Goal: Task Accomplishment & Management: Use online tool/utility

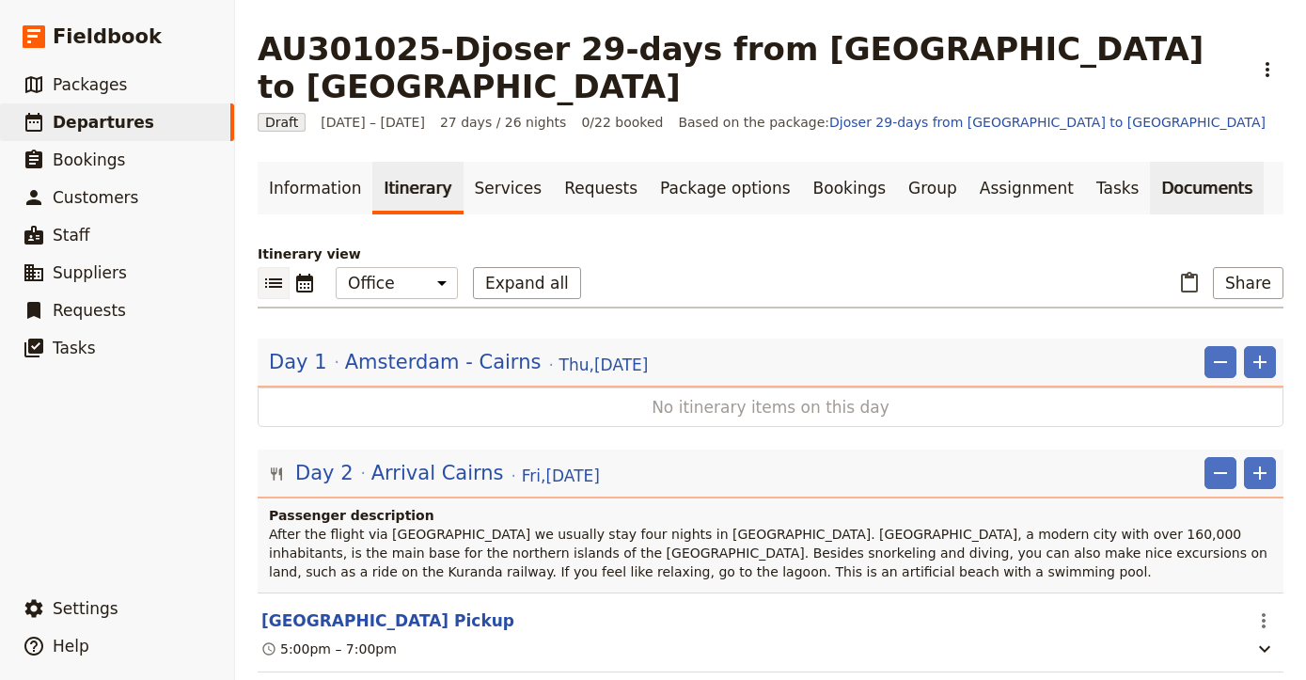
click at [1150, 162] on link "Documents" at bounding box center [1207, 188] width 114 height 53
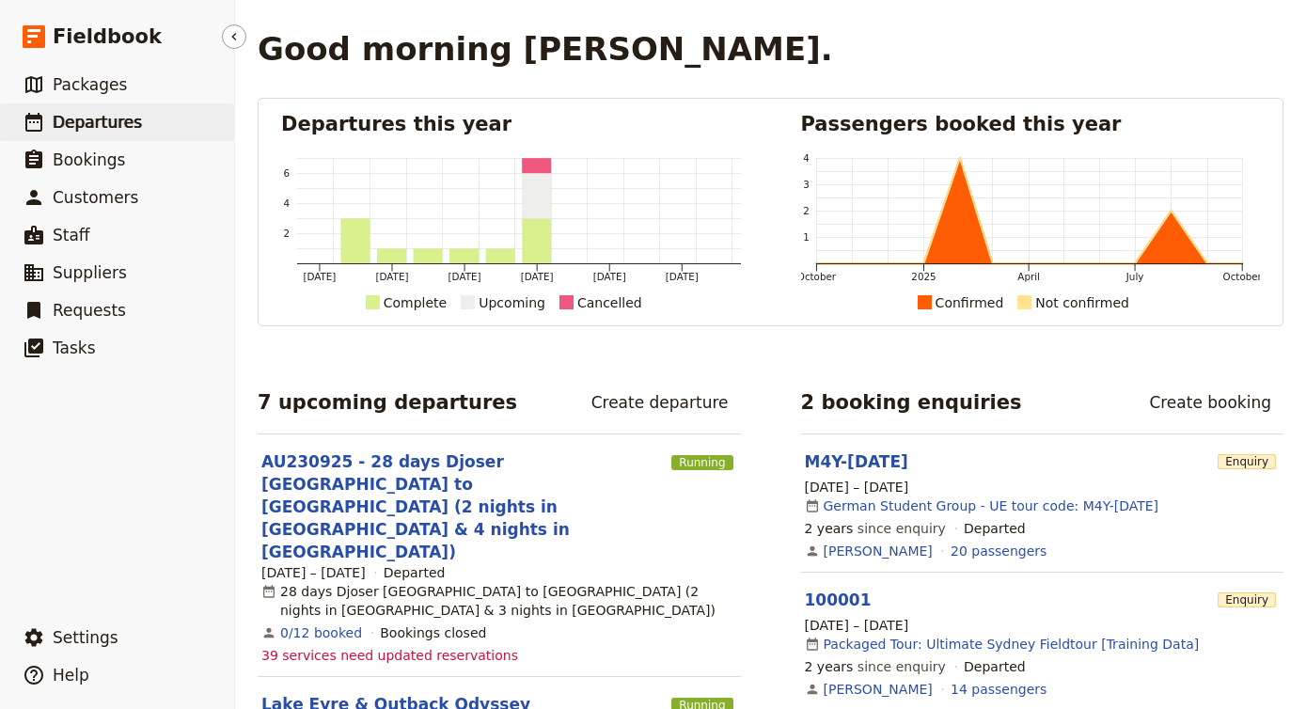
click at [125, 135] on link "​ Departures" at bounding box center [117, 122] width 234 height 38
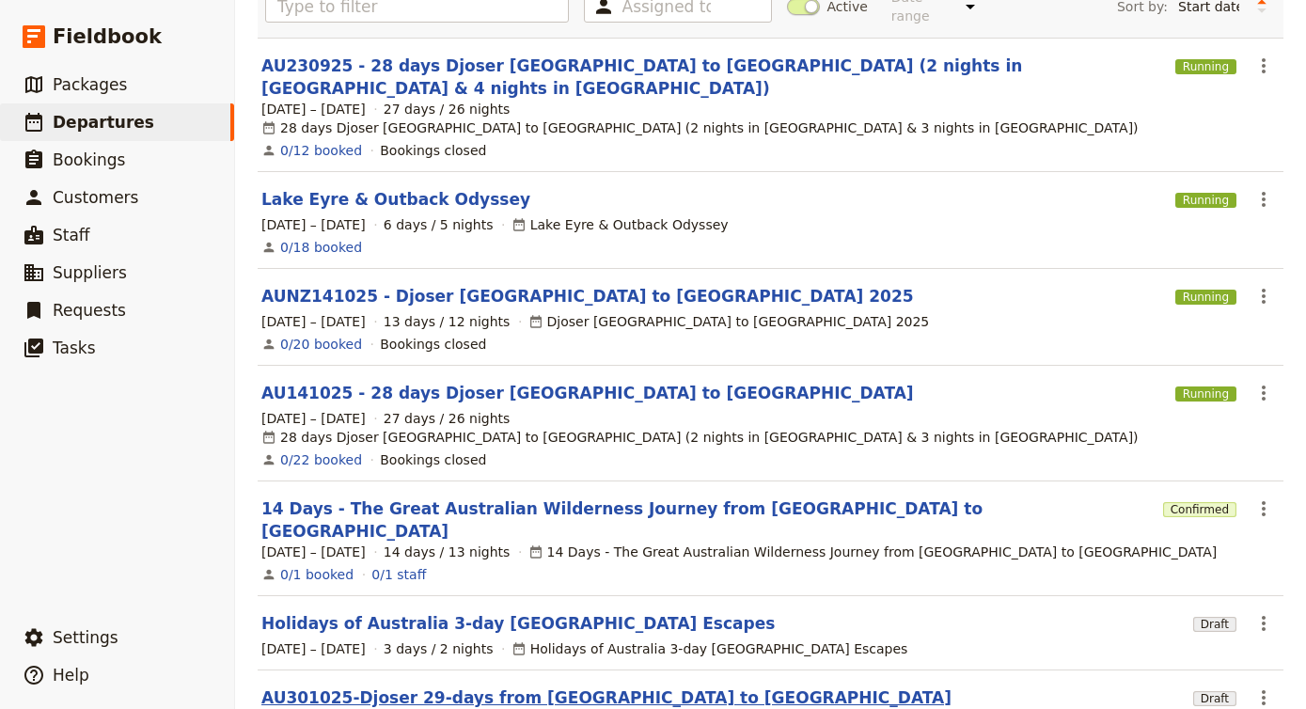
click at [415, 686] on link "AU301025-Djoser 29-days from [GEOGRAPHIC_DATA] to [GEOGRAPHIC_DATA]" at bounding box center [606, 697] width 690 height 23
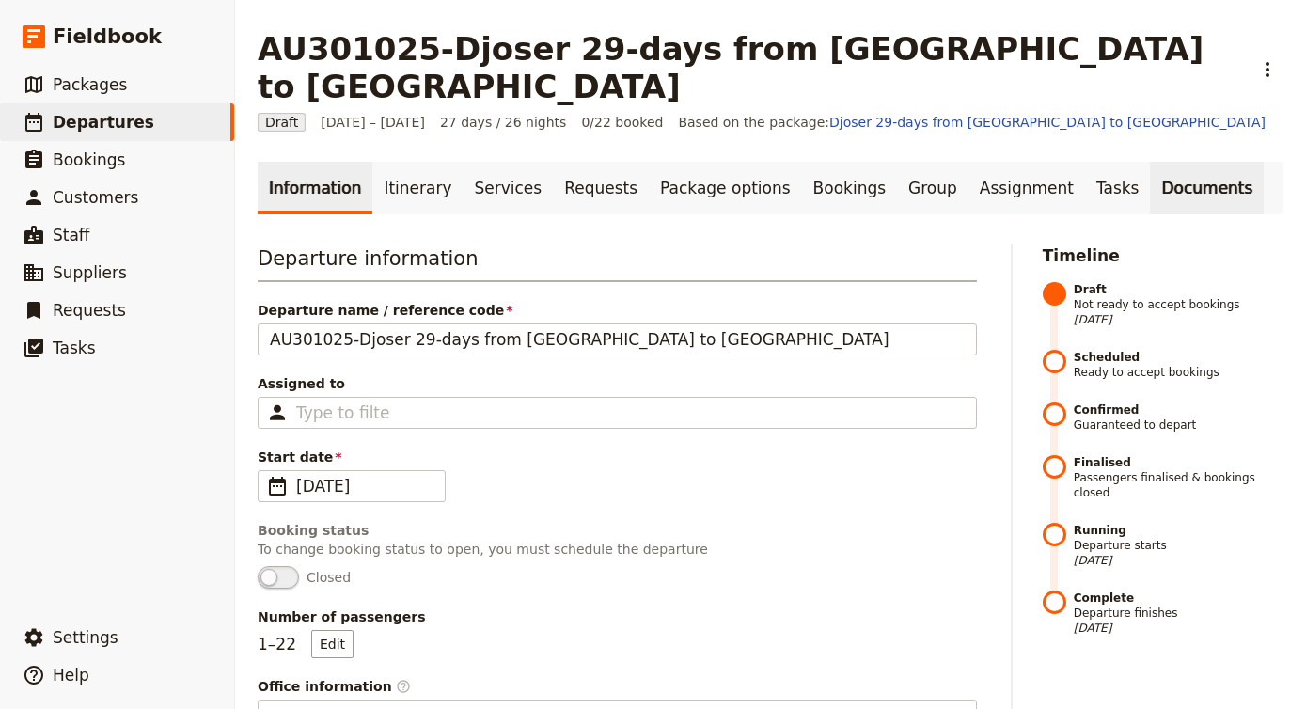
click at [1150, 162] on link "Documents" at bounding box center [1207, 188] width 114 height 53
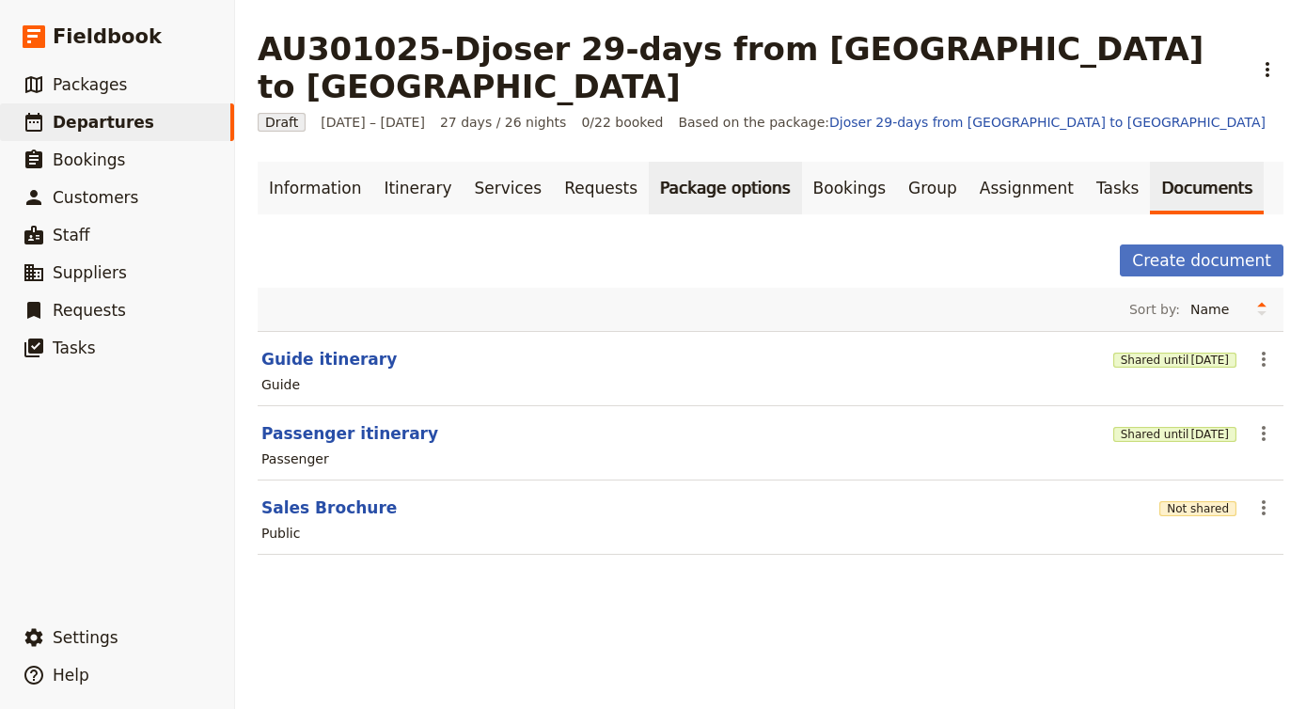
click at [724, 162] on link "Package options" at bounding box center [725, 188] width 152 height 53
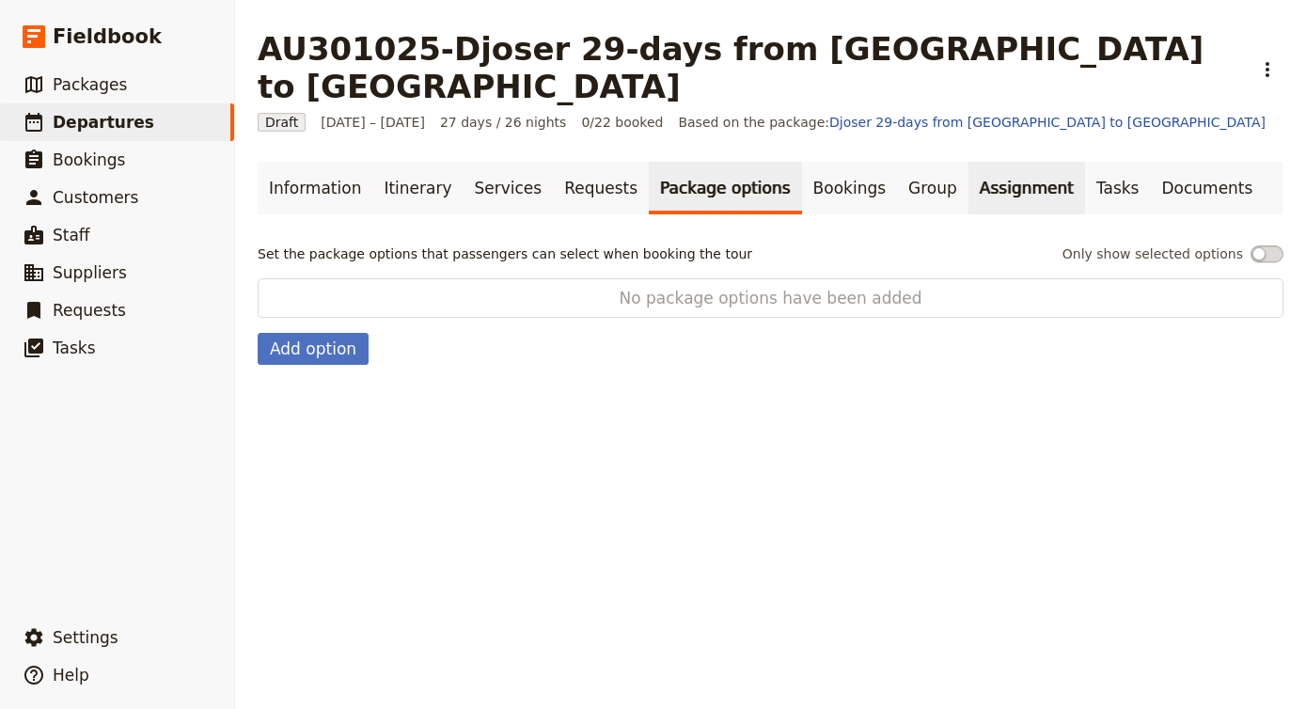
click at [968, 162] on link "Assignment" at bounding box center [1026, 188] width 117 height 53
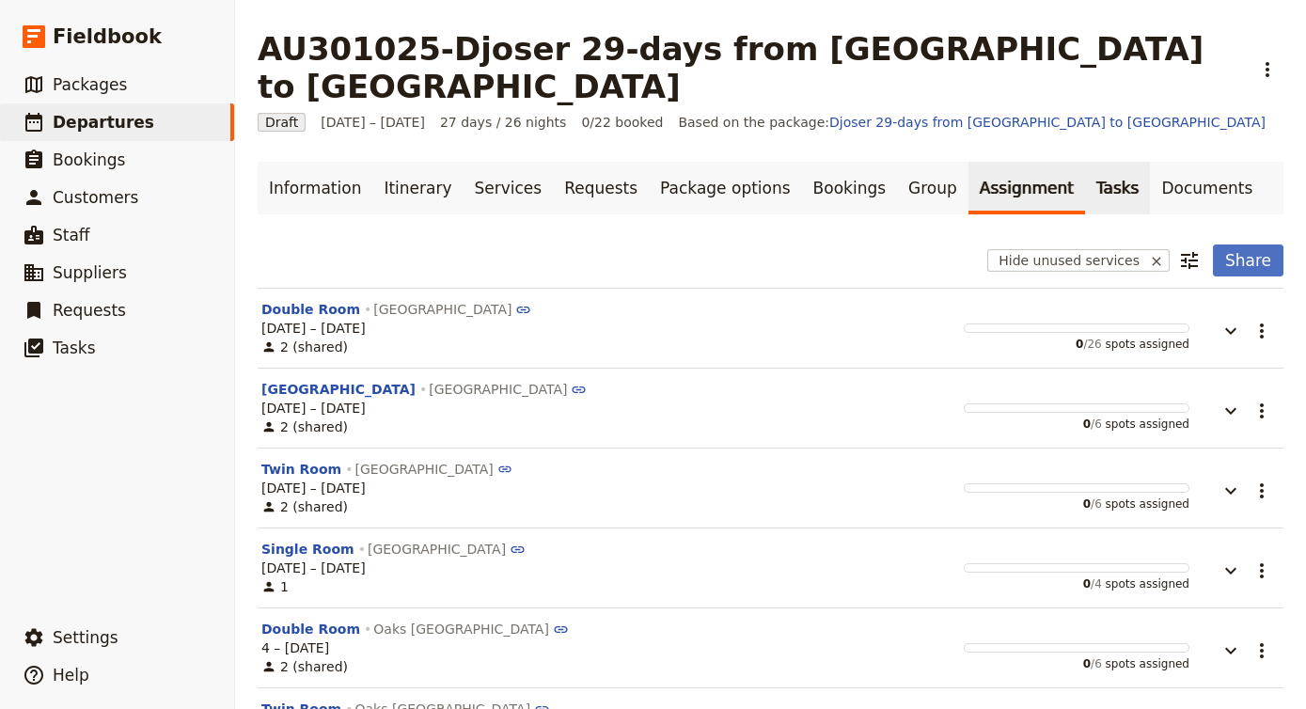
click at [1085, 162] on link "Tasks" at bounding box center [1118, 188] width 66 height 53
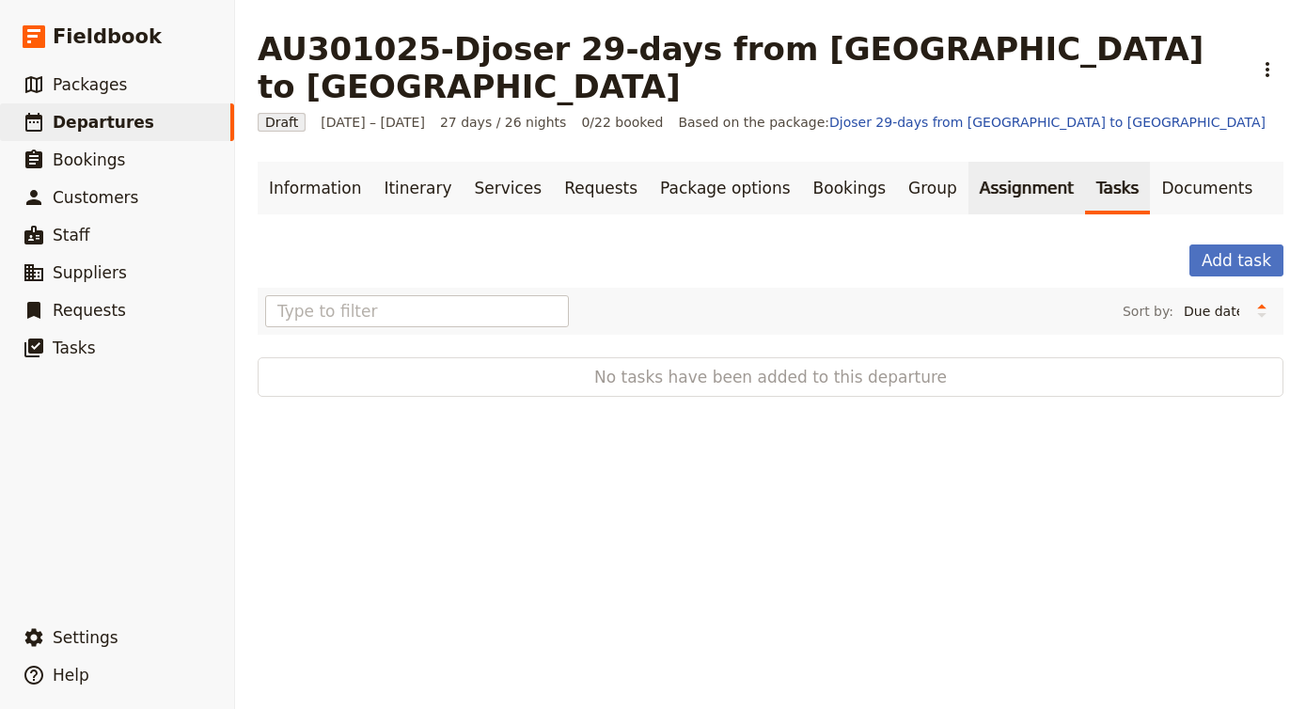
click at [995, 162] on link "Assignment" at bounding box center [1026, 188] width 117 height 53
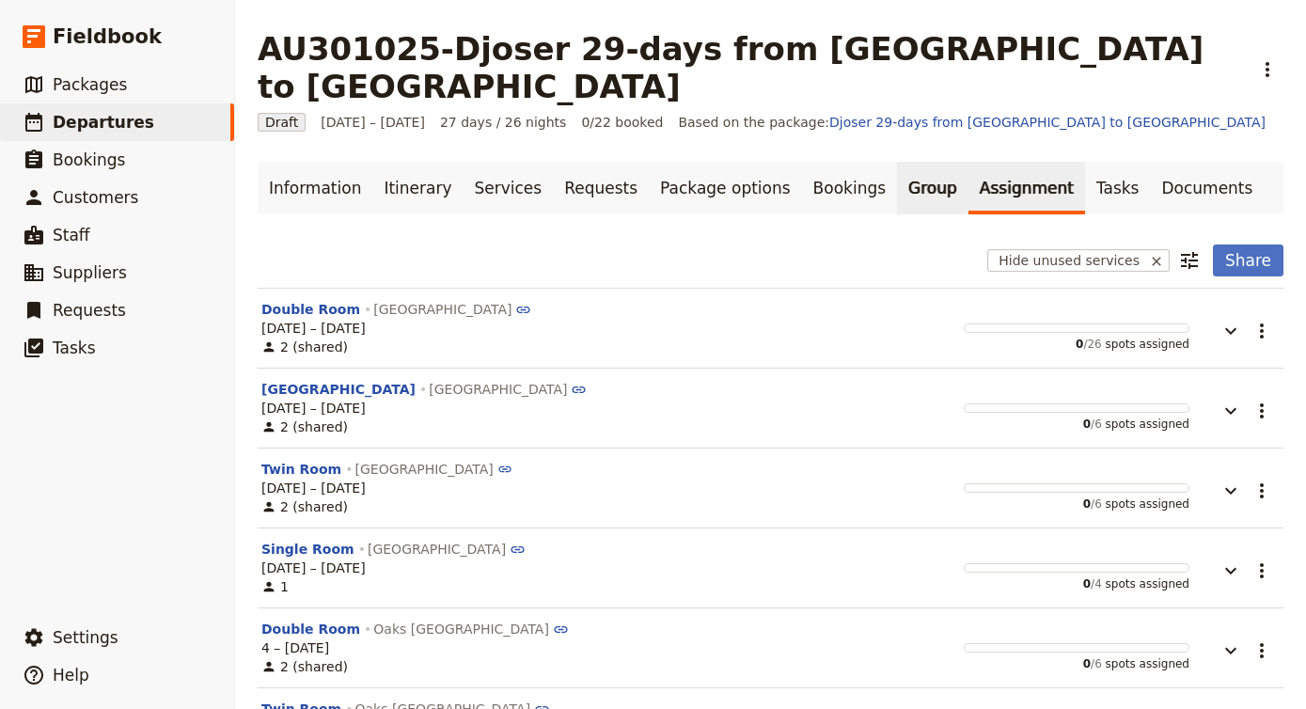
click at [897, 162] on link "Group" at bounding box center [932, 188] width 71 height 53
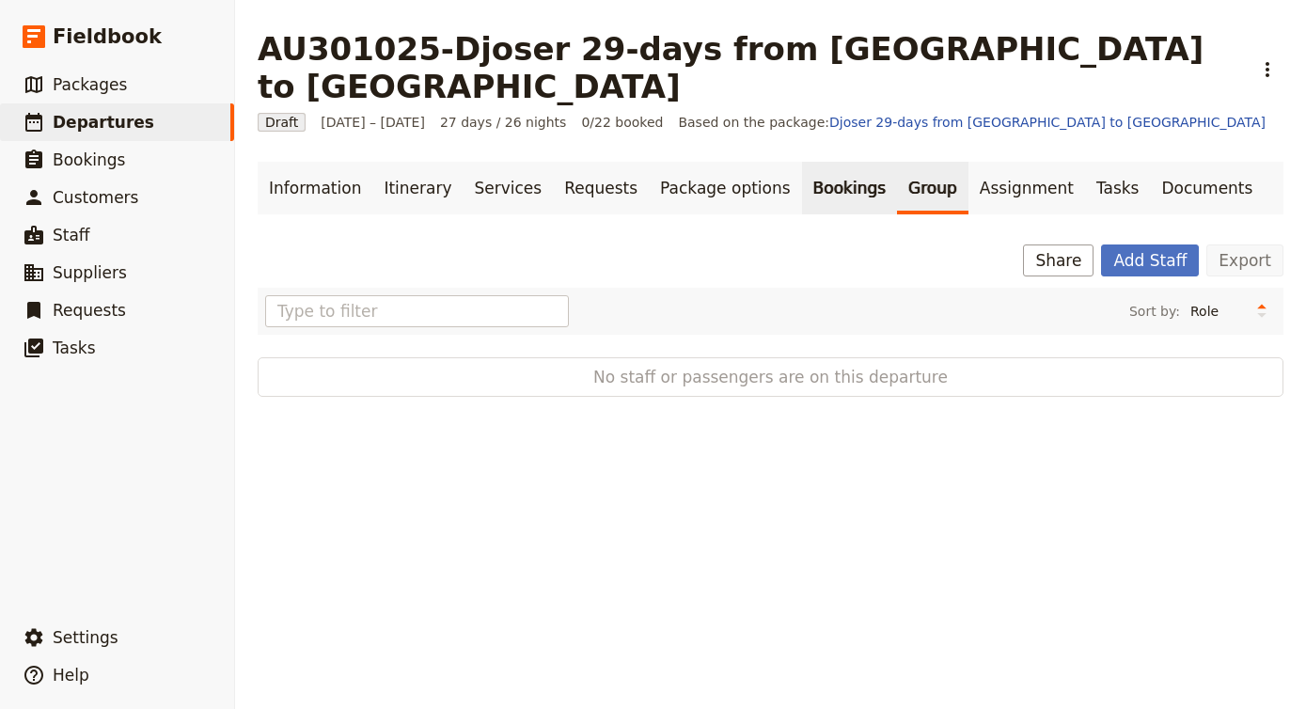
click at [802, 162] on link "Bookings" at bounding box center [849, 188] width 95 height 53
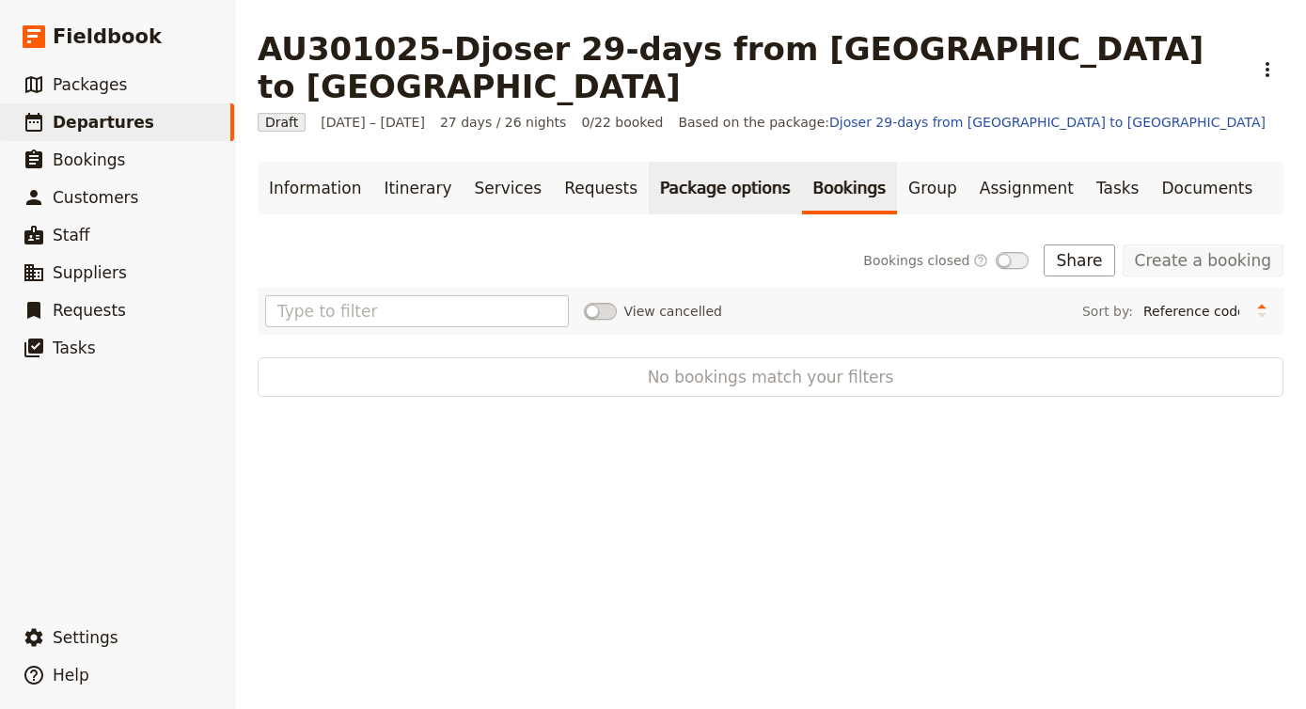
click at [713, 162] on link "Package options" at bounding box center [725, 188] width 152 height 53
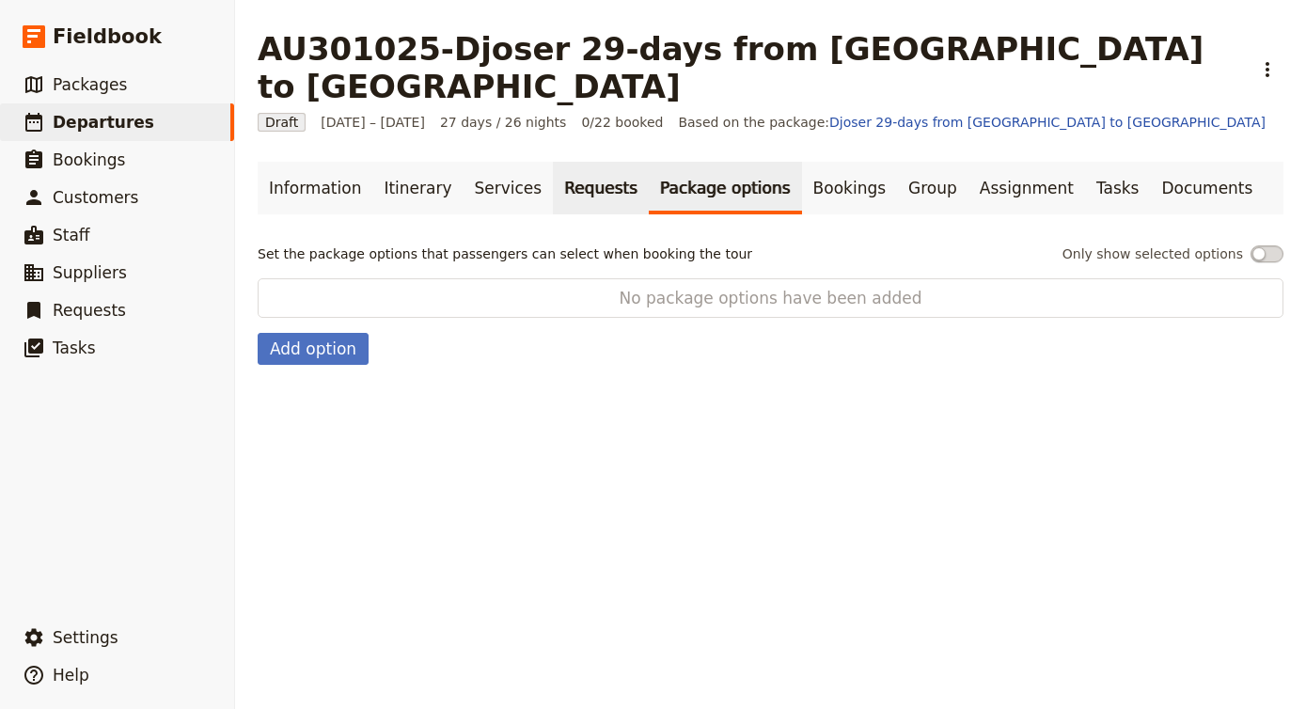
click at [584, 162] on link "Requests" at bounding box center [601, 188] width 96 height 53
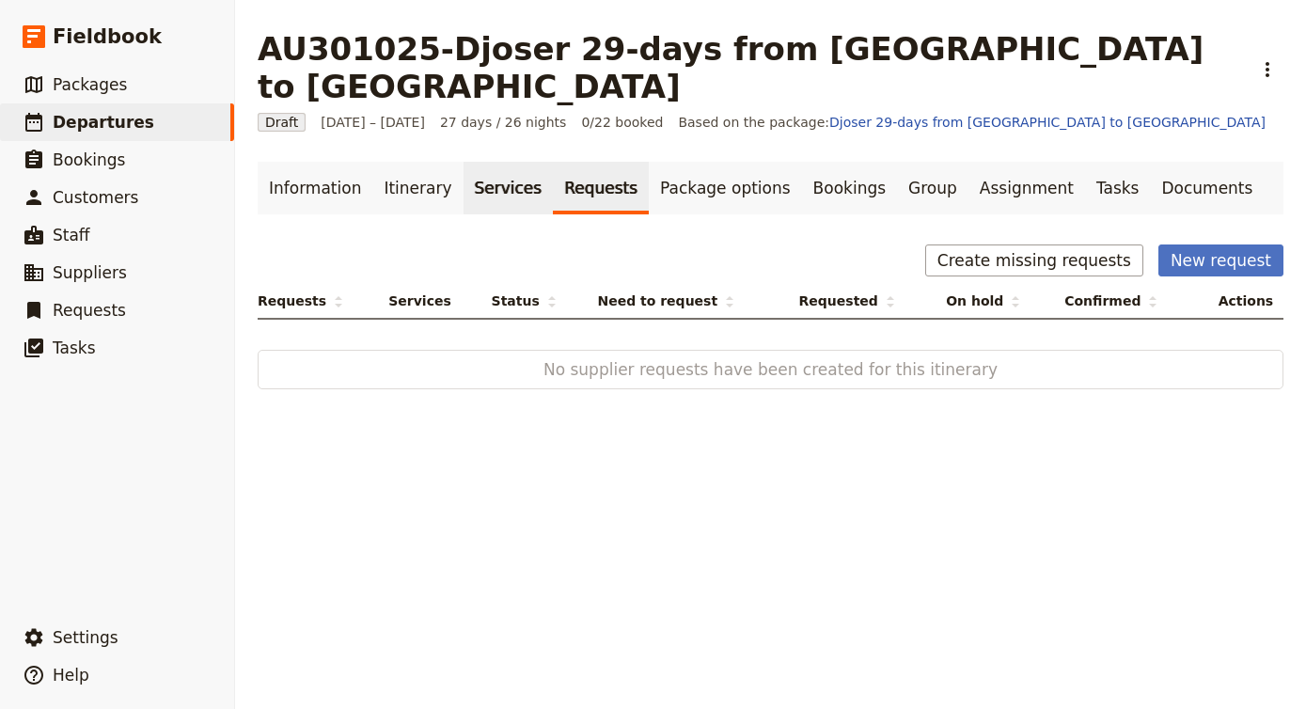
click at [463, 162] on link "Services" at bounding box center [508, 188] width 90 height 53
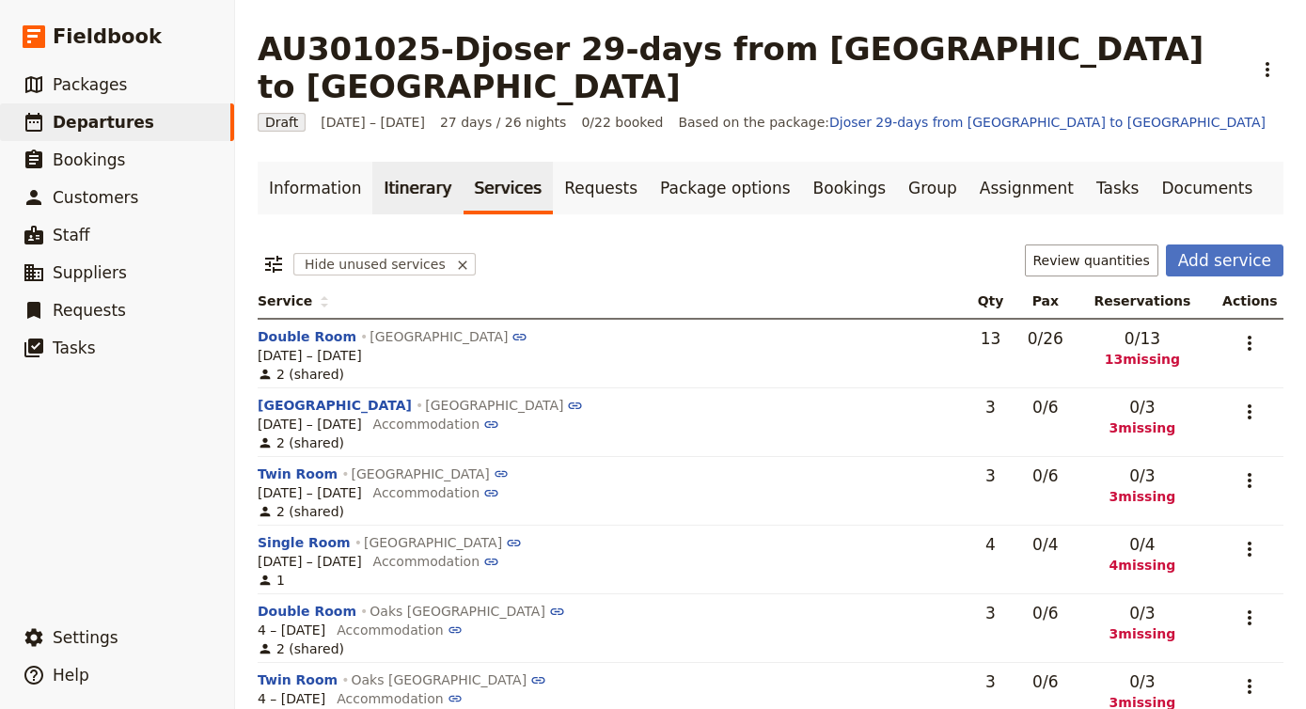
click at [415, 162] on link "Itinerary" at bounding box center [417, 188] width 90 height 53
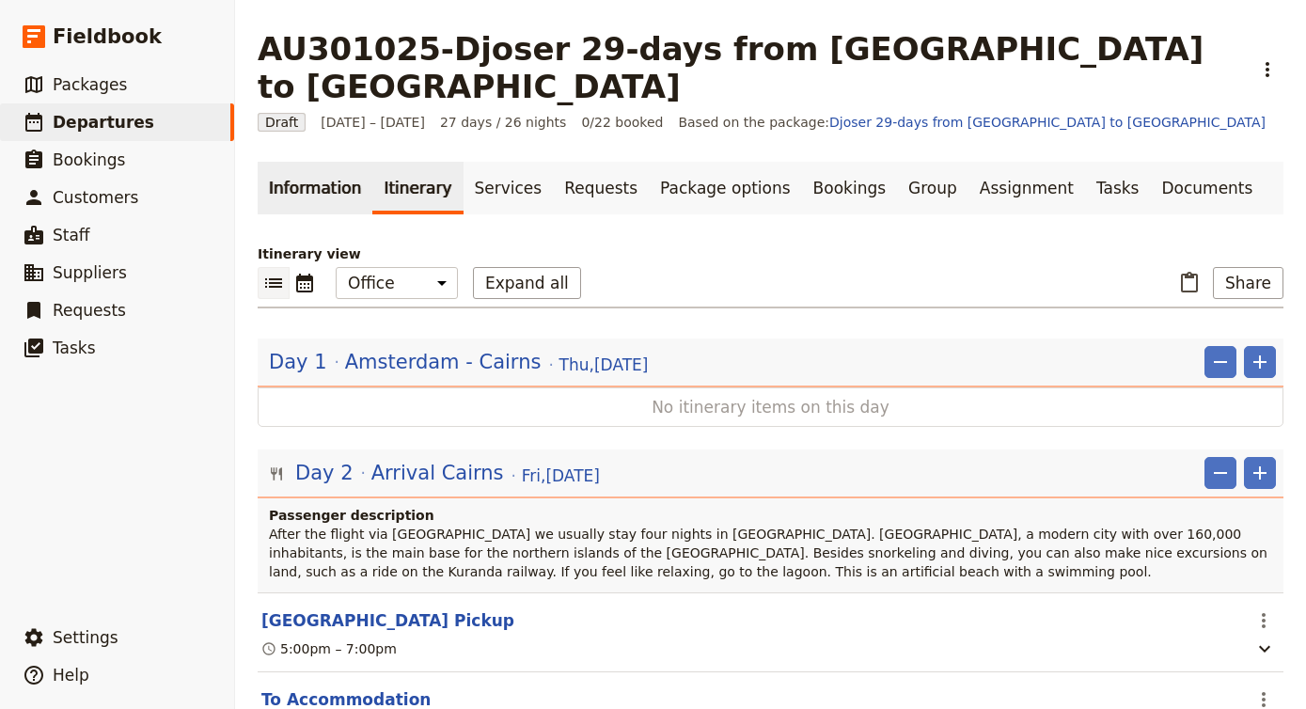
click at [349, 162] on link "Information" at bounding box center [315, 188] width 115 height 53
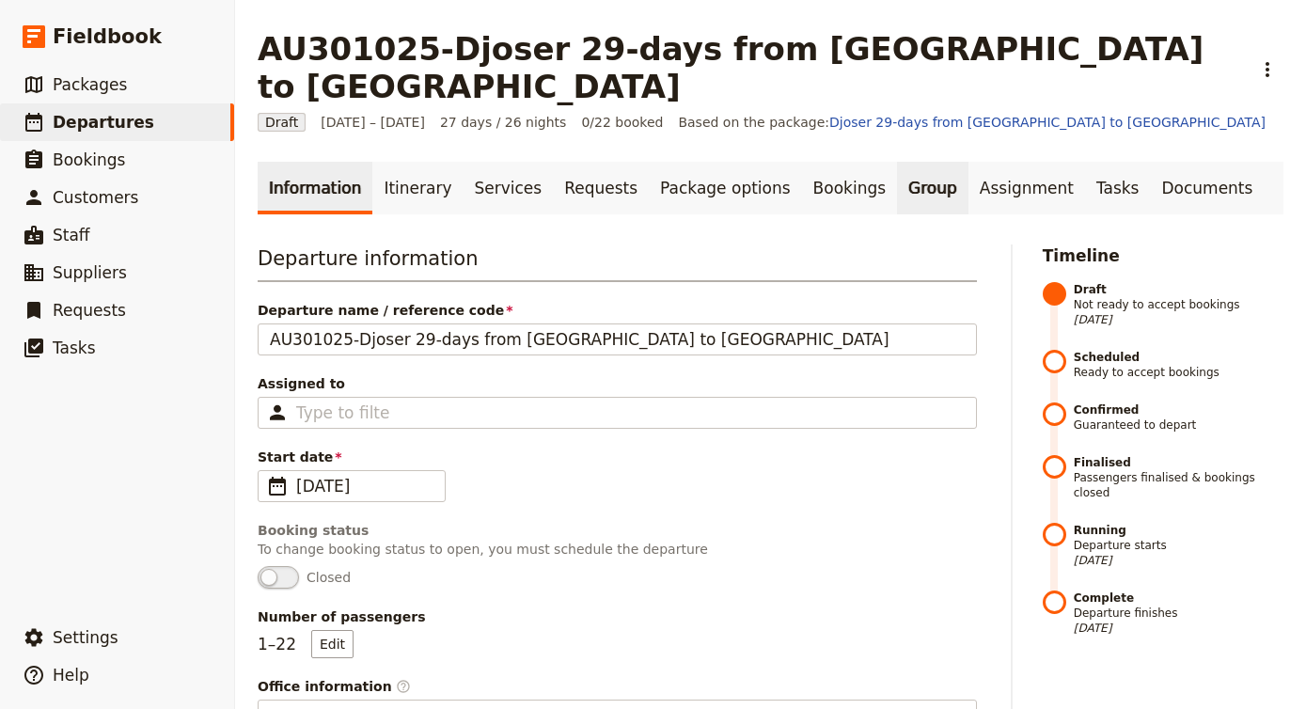
click at [897, 162] on link "Group" at bounding box center [932, 188] width 71 height 53
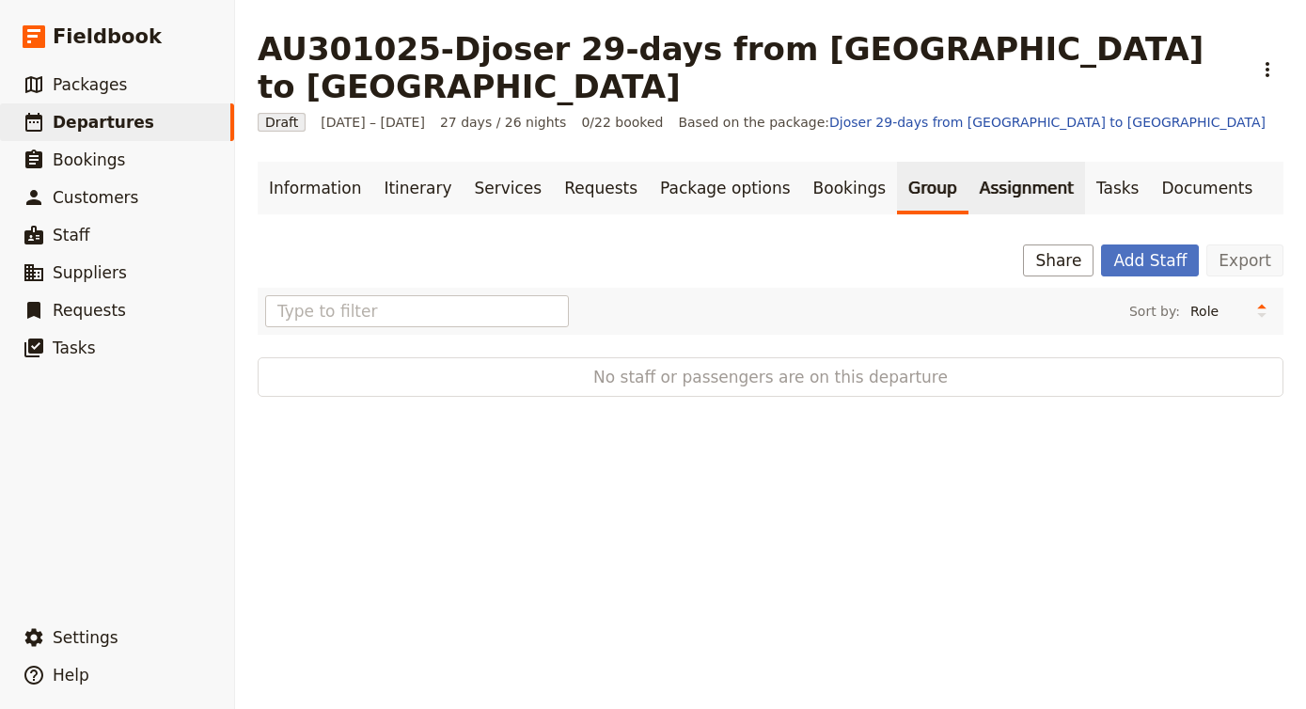
click at [968, 162] on link "Assignment" at bounding box center [1026, 188] width 117 height 53
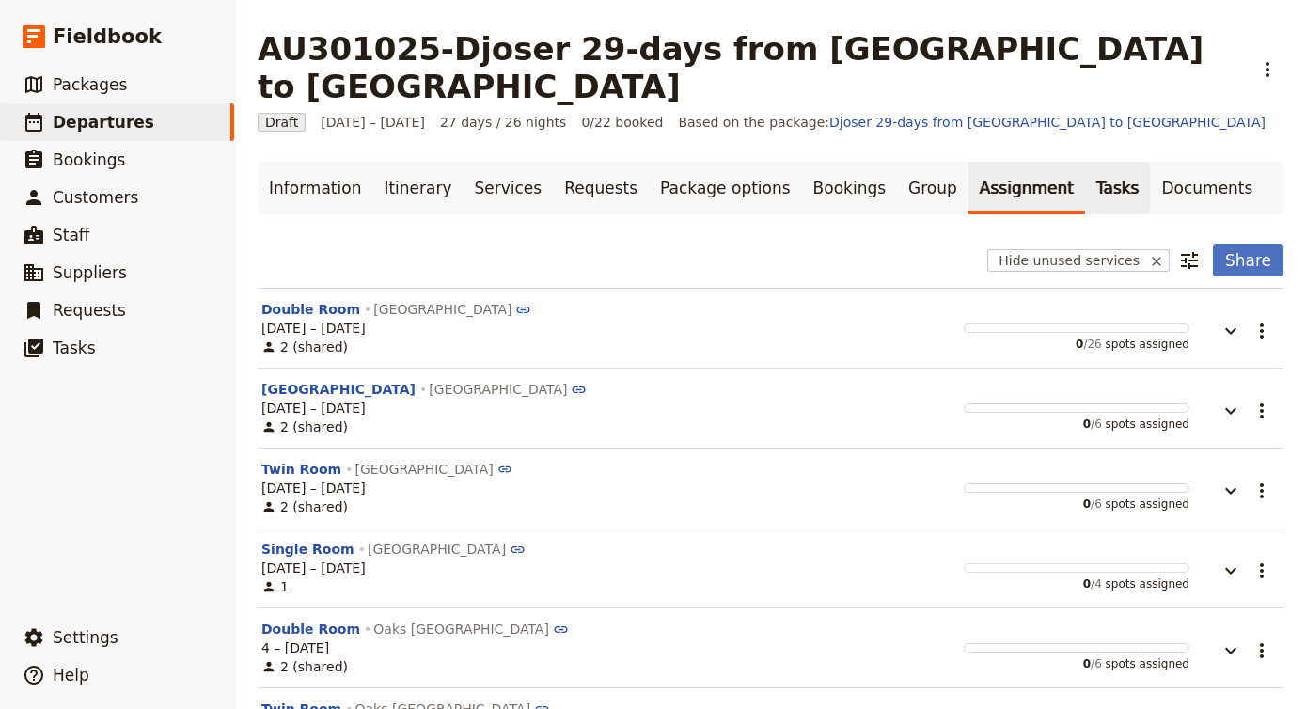
click at [1085, 162] on link "Tasks" at bounding box center [1118, 188] width 66 height 53
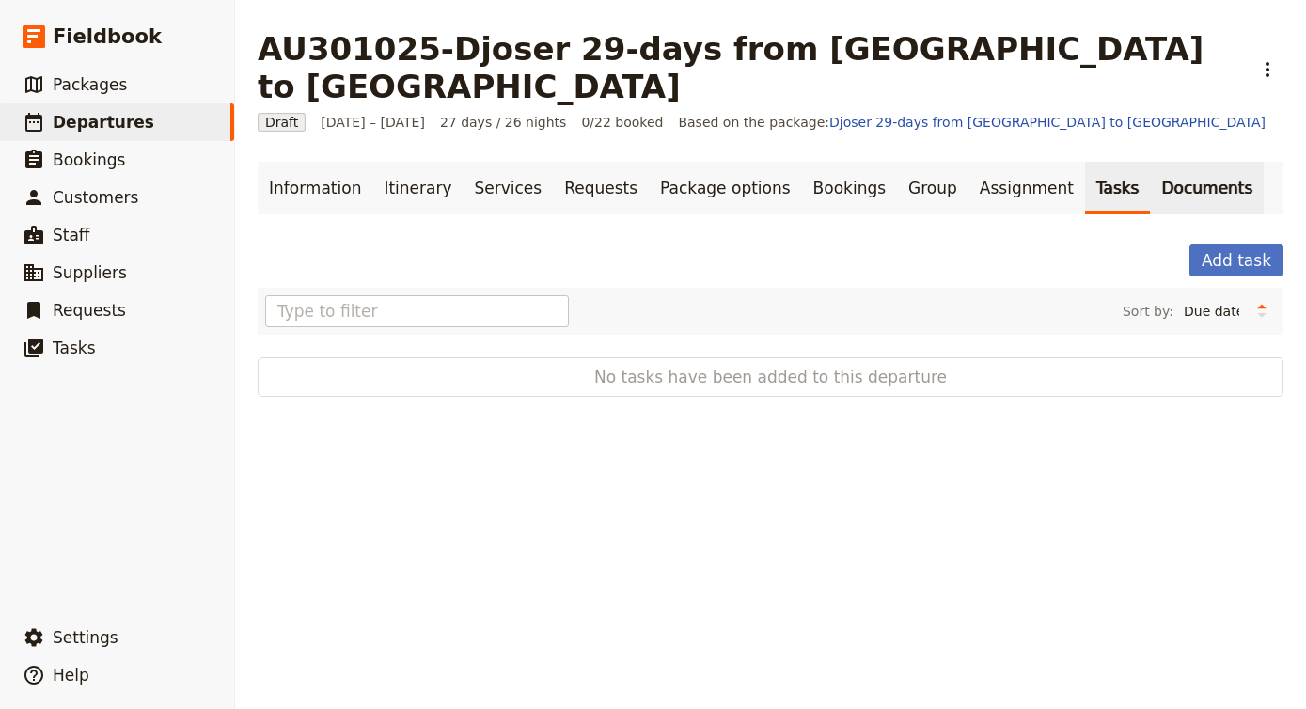
click at [1158, 162] on link "Documents" at bounding box center [1207, 188] width 114 height 53
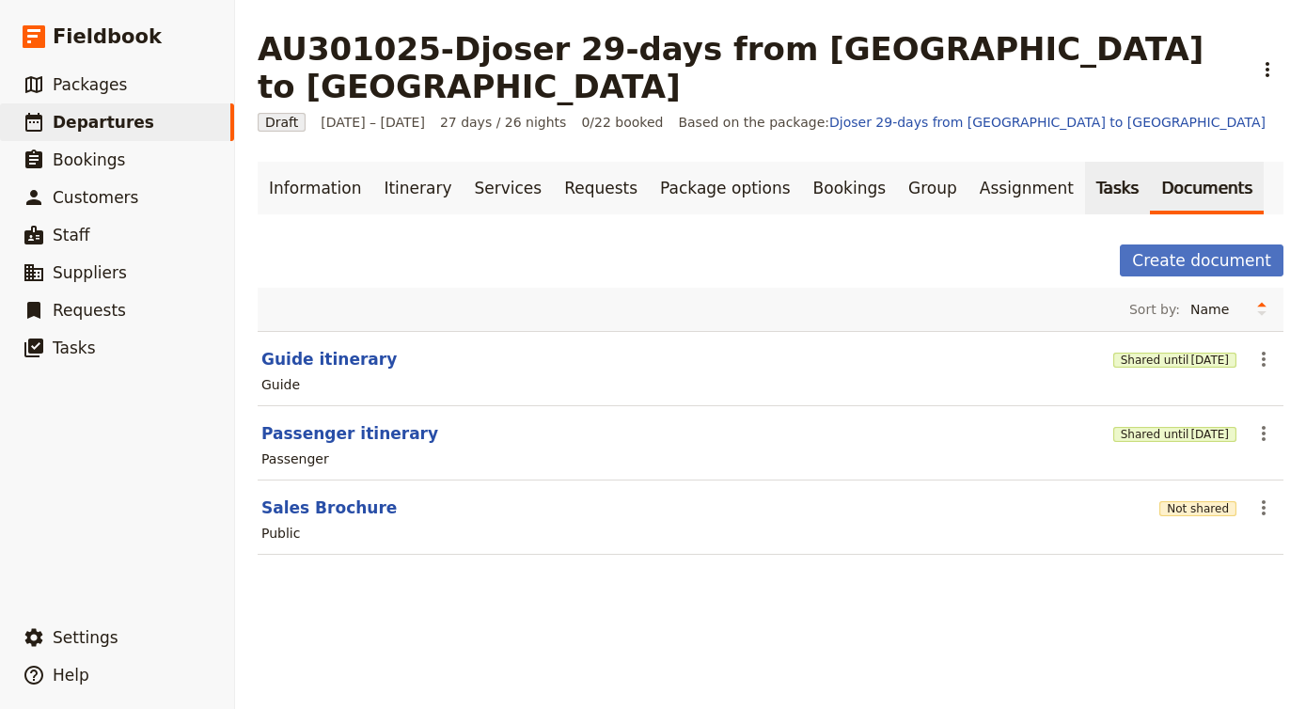
click at [1085, 162] on link "Tasks" at bounding box center [1118, 188] width 66 height 53
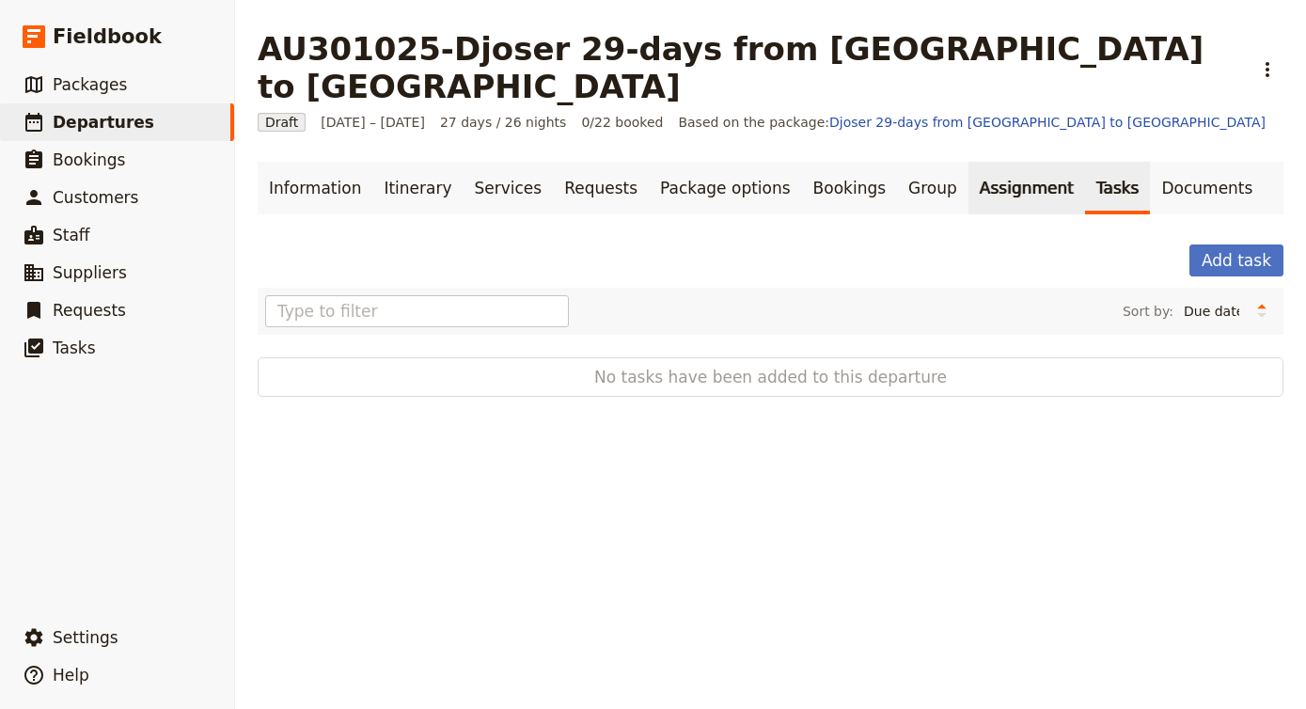
click at [987, 162] on link "Assignment" at bounding box center [1026, 188] width 117 height 53
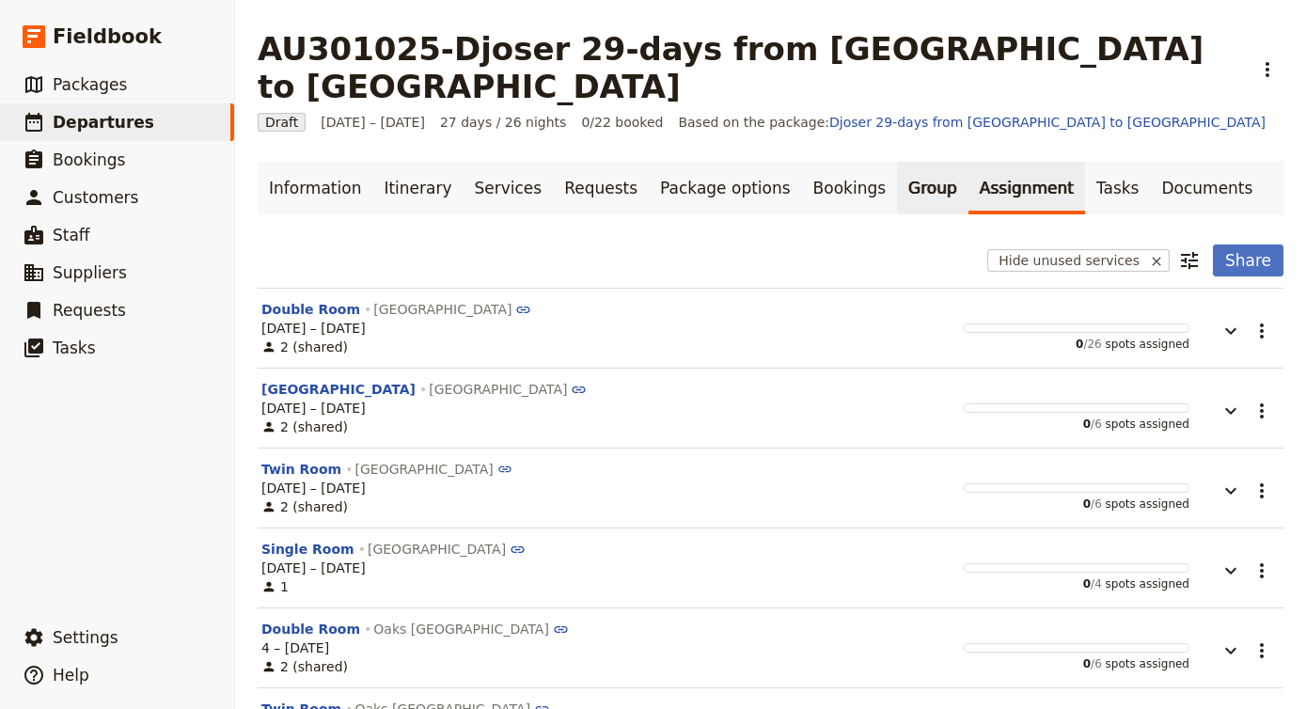
click at [897, 162] on link "Group" at bounding box center [932, 188] width 71 height 53
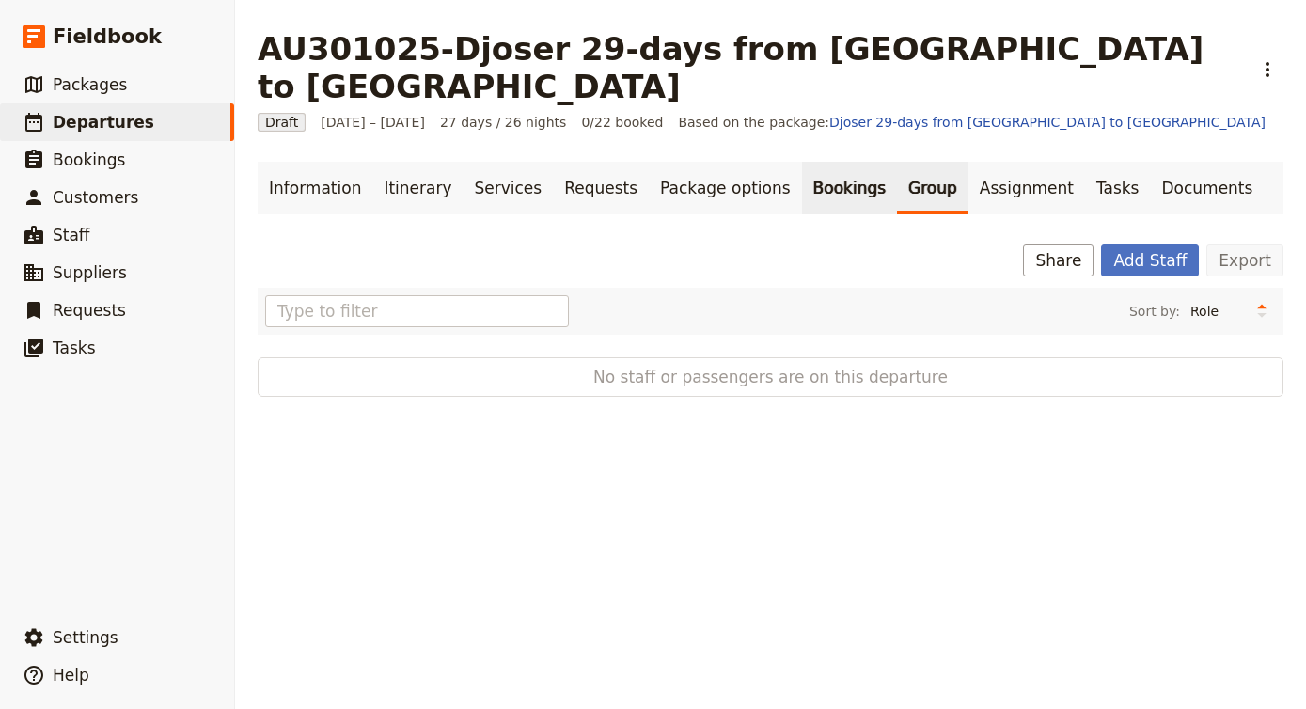
click at [806, 162] on link "Bookings" at bounding box center [849, 188] width 95 height 53
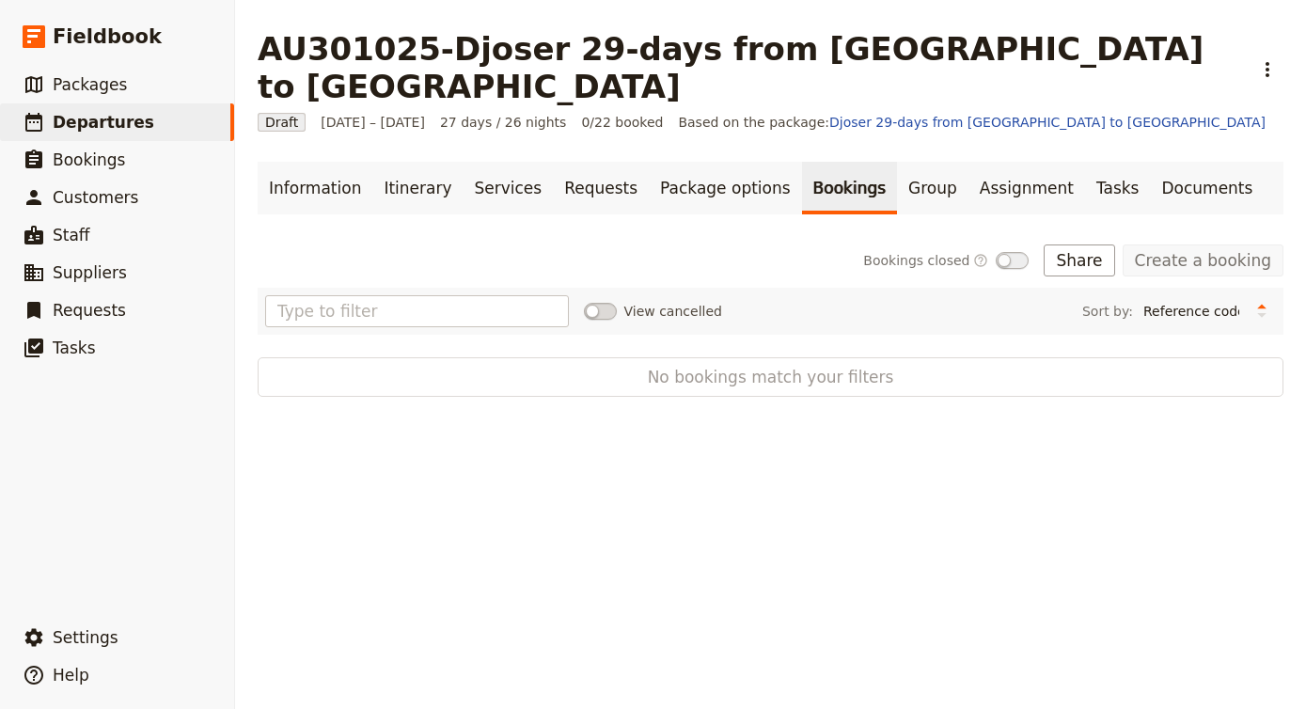
click at [806, 162] on link "Bookings" at bounding box center [849, 188] width 95 height 53
click at [715, 162] on link "Package options" at bounding box center [725, 188] width 152 height 53
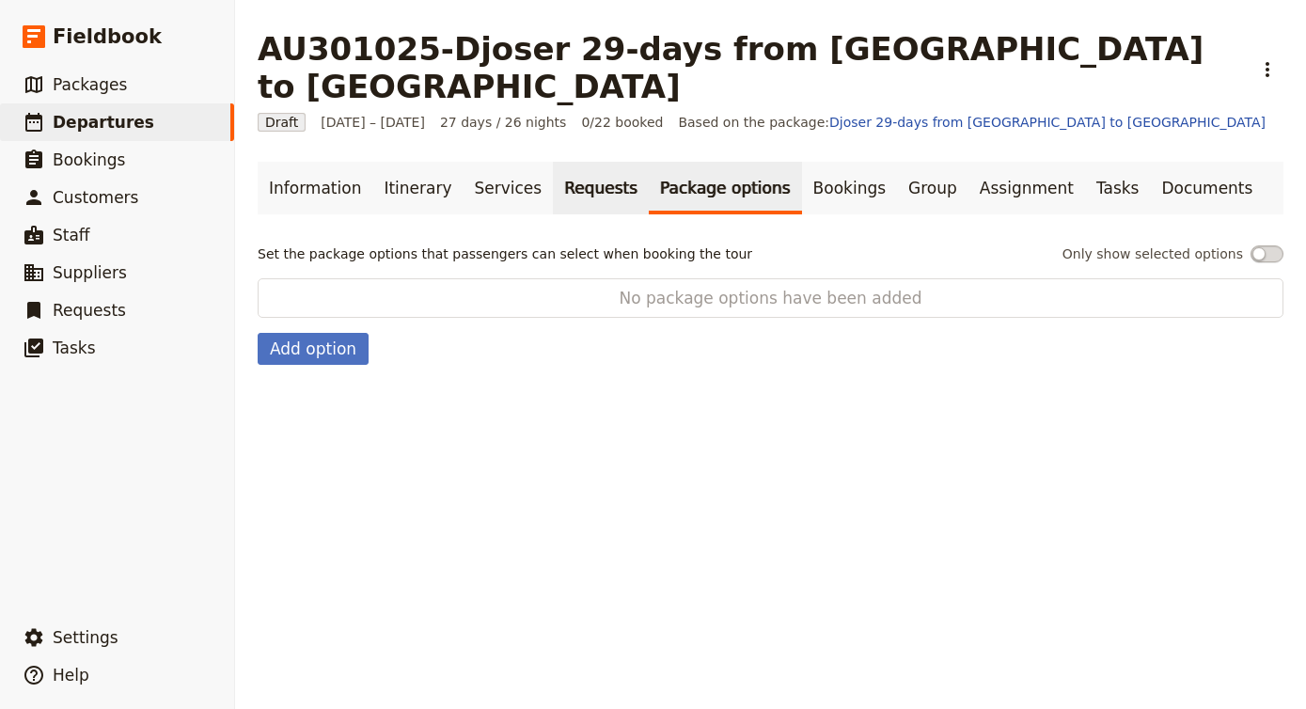
click at [589, 162] on link "Requests" at bounding box center [601, 188] width 96 height 53
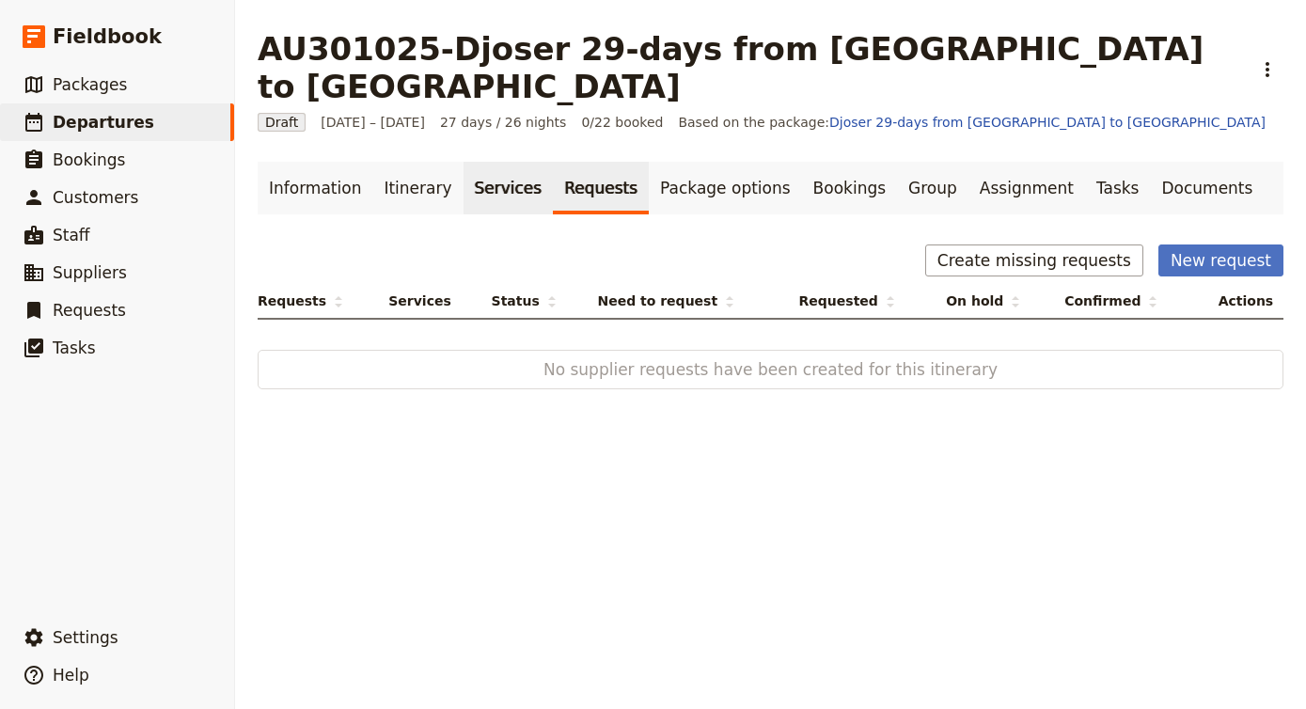
click at [486, 162] on link "Services" at bounding box center [508, 188] width 90 height 53
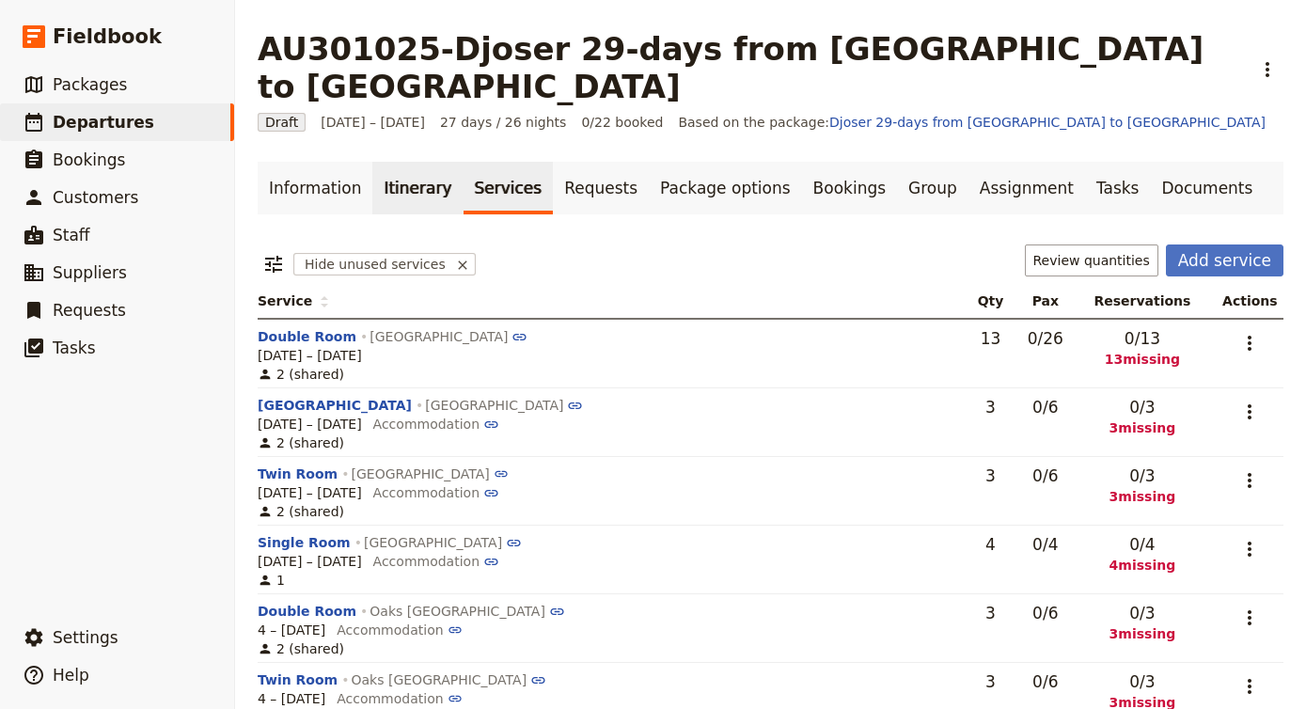
click at [399, 162] on link "Itinerary" at bounding box center [417, 188] width 90 height 53
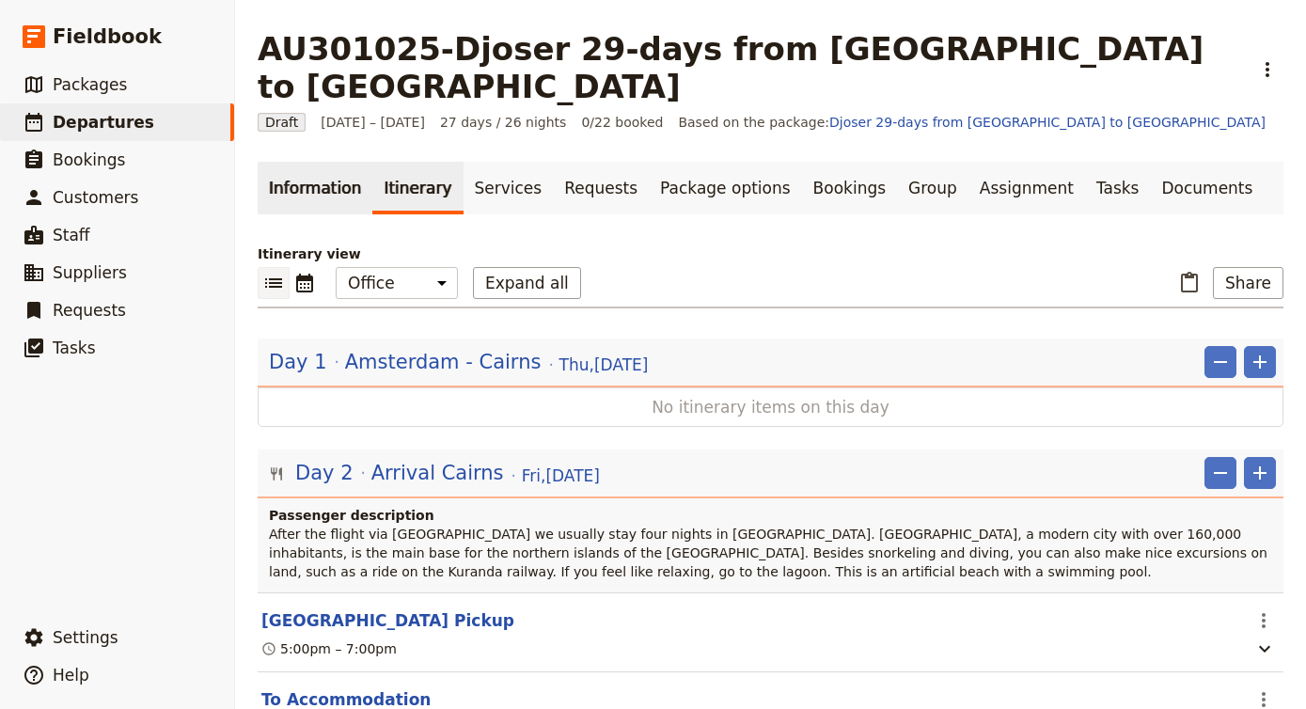
click at [327, 162] on link "Information" at bounding box center [315, 188] width 115 height 53
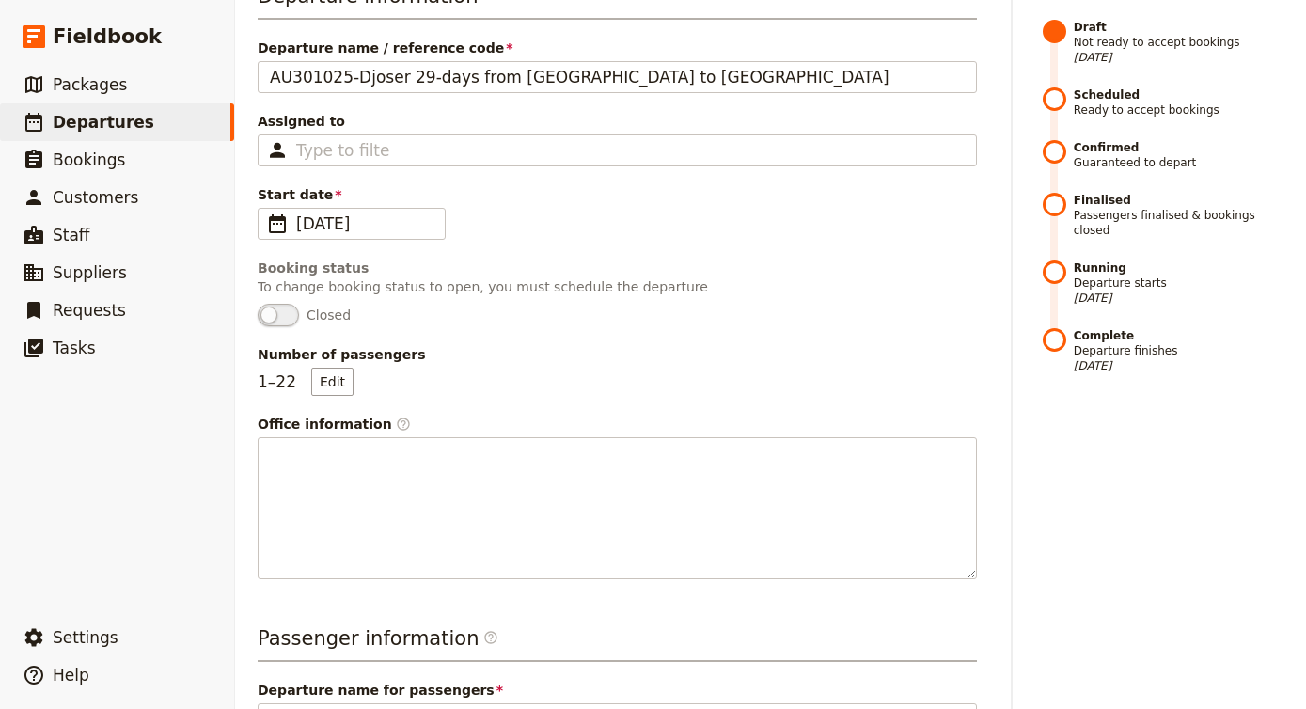
scroll to position [169, 0]
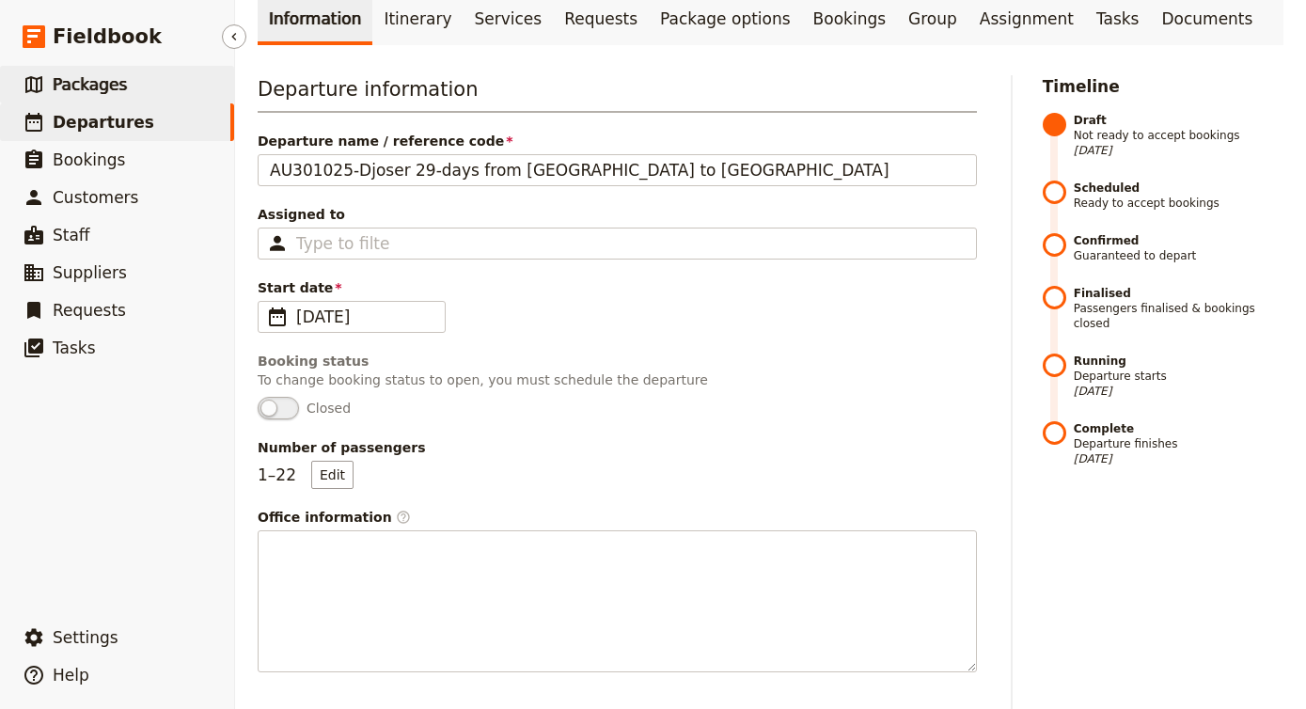
click at [192, 85] on link "​ Packages" at bounding box center [117, 85] width 234 height 38
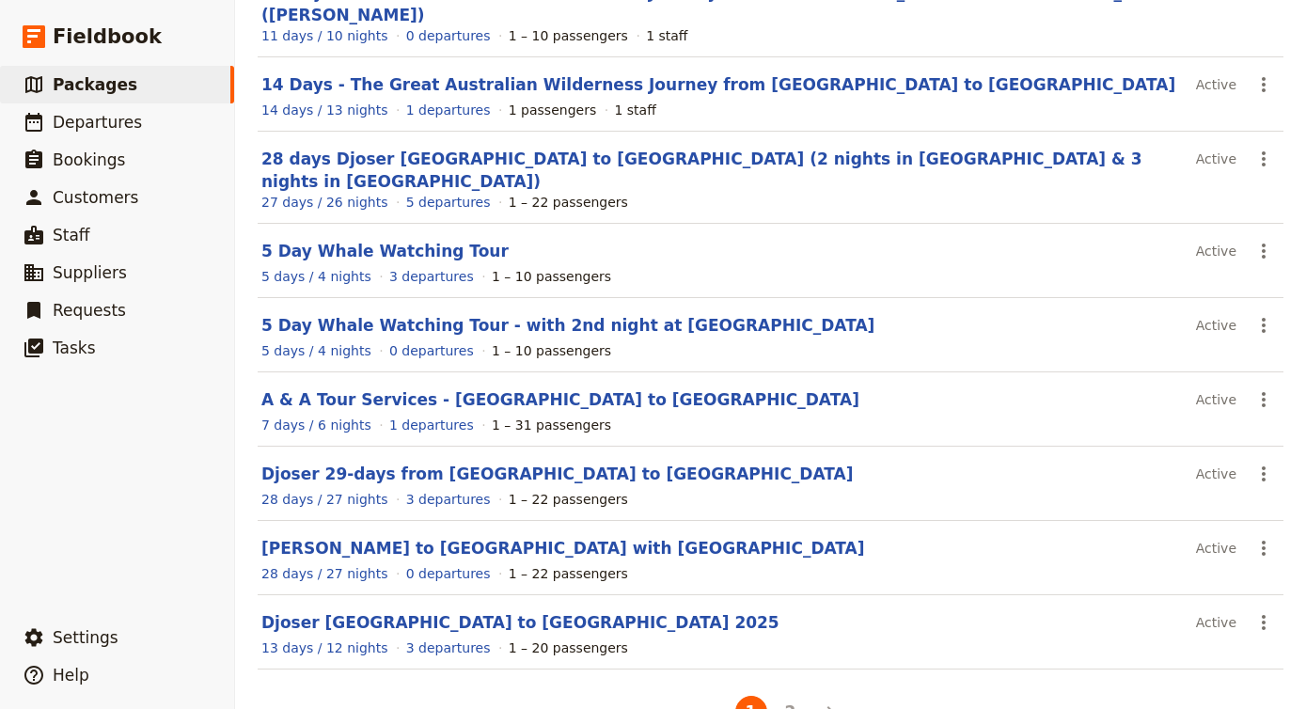
scroll to position [315, 0]
click at [451, 540] on link "[PERSON_NAME] to [GEOGRAPHIC_DATA] with [GEOGRAPHIC_DATA]" at bounding box center [562, 549] width 603 height 19
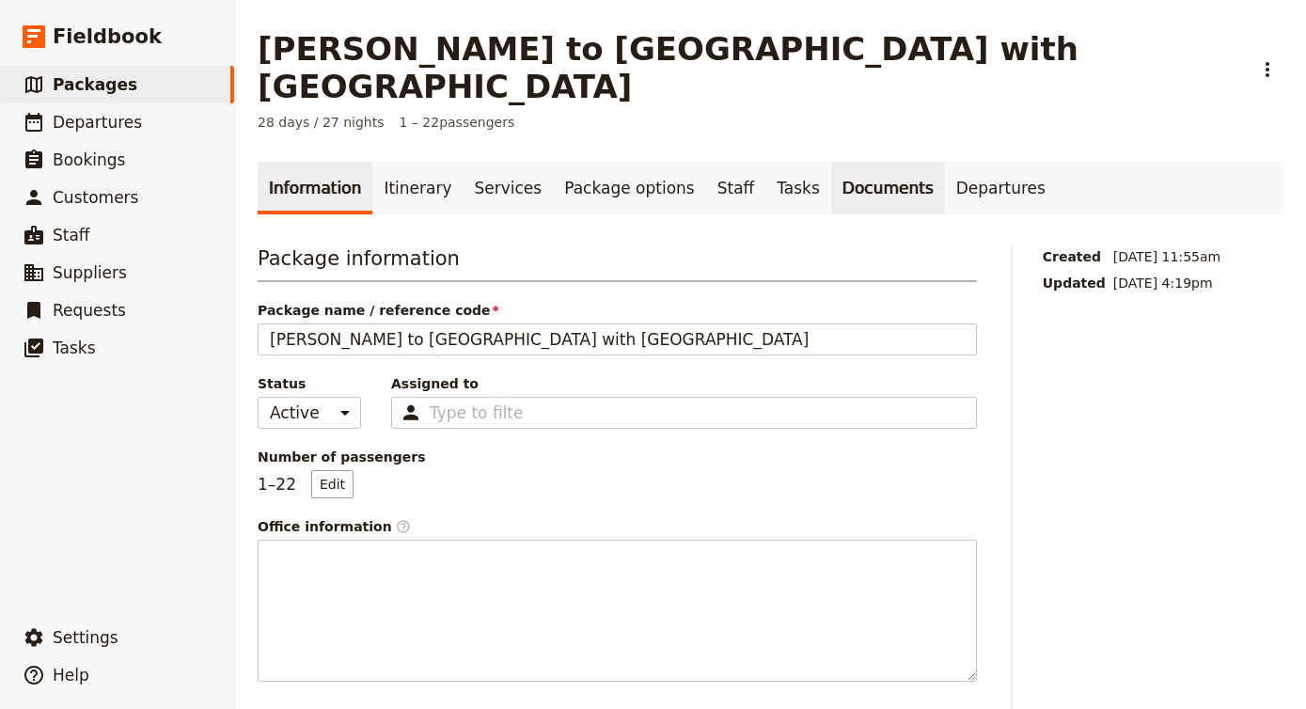
click at [847, 162] on link "Documents" at bounding box center [888, 188] width 114 height 53
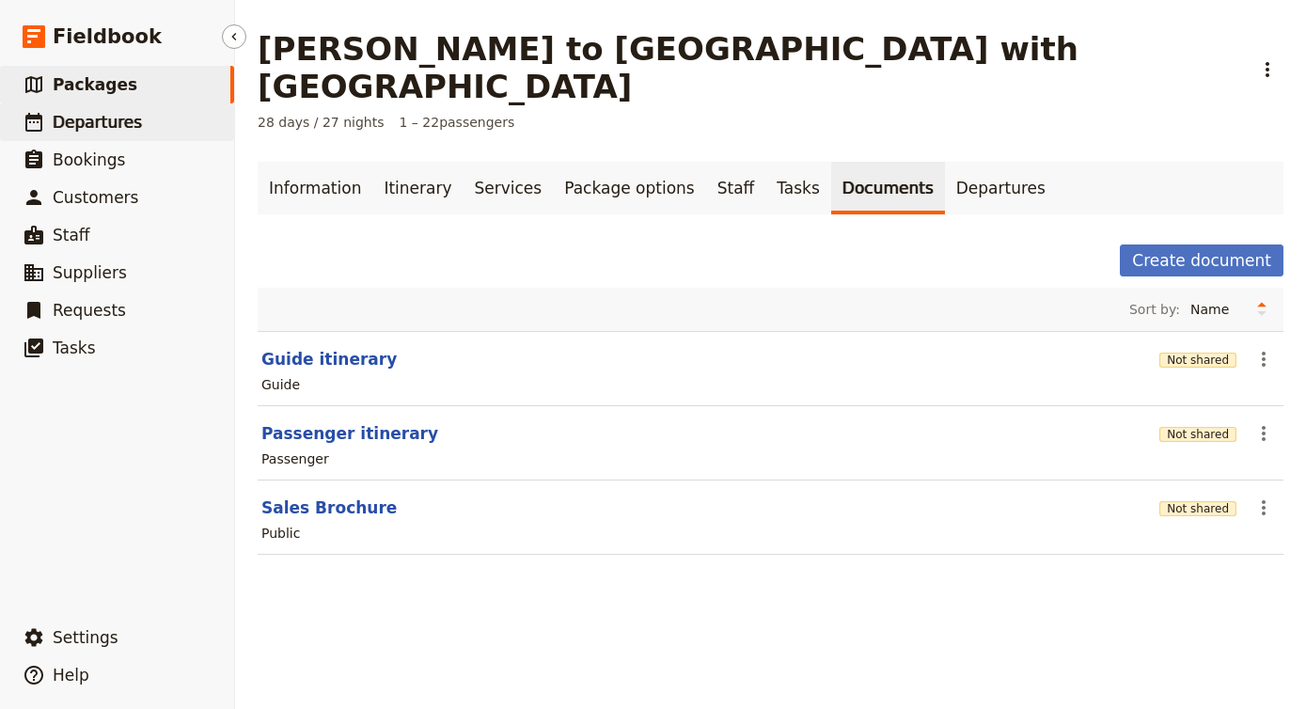
click at [162, 117] on link "​ Departures" at bounding box center [117, 122] width 234 height 38
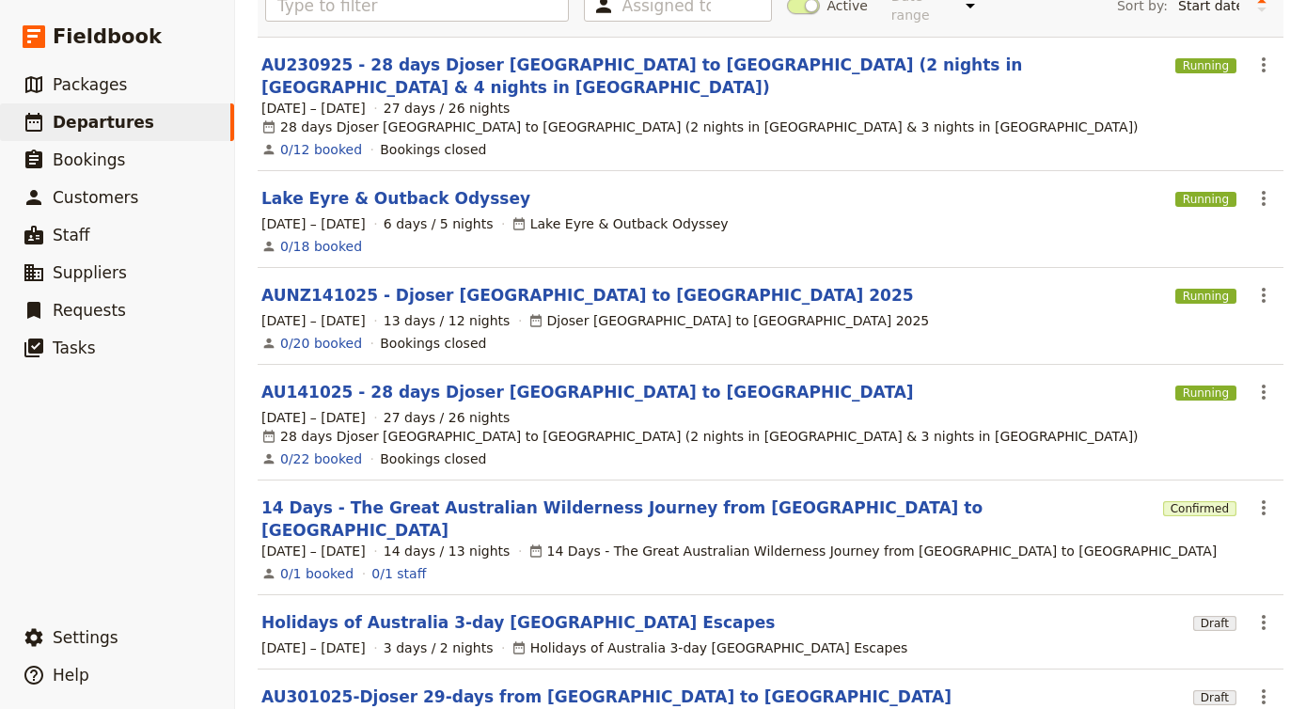
scroll to position [165, 0]
click at [406, 686] on link "AU301025-Djoser 29-days from [GEOGRAPHIC_DATA] to [GEOGRAPHIC_DATA]" at bounding box center [606, 697] width 690 height 23
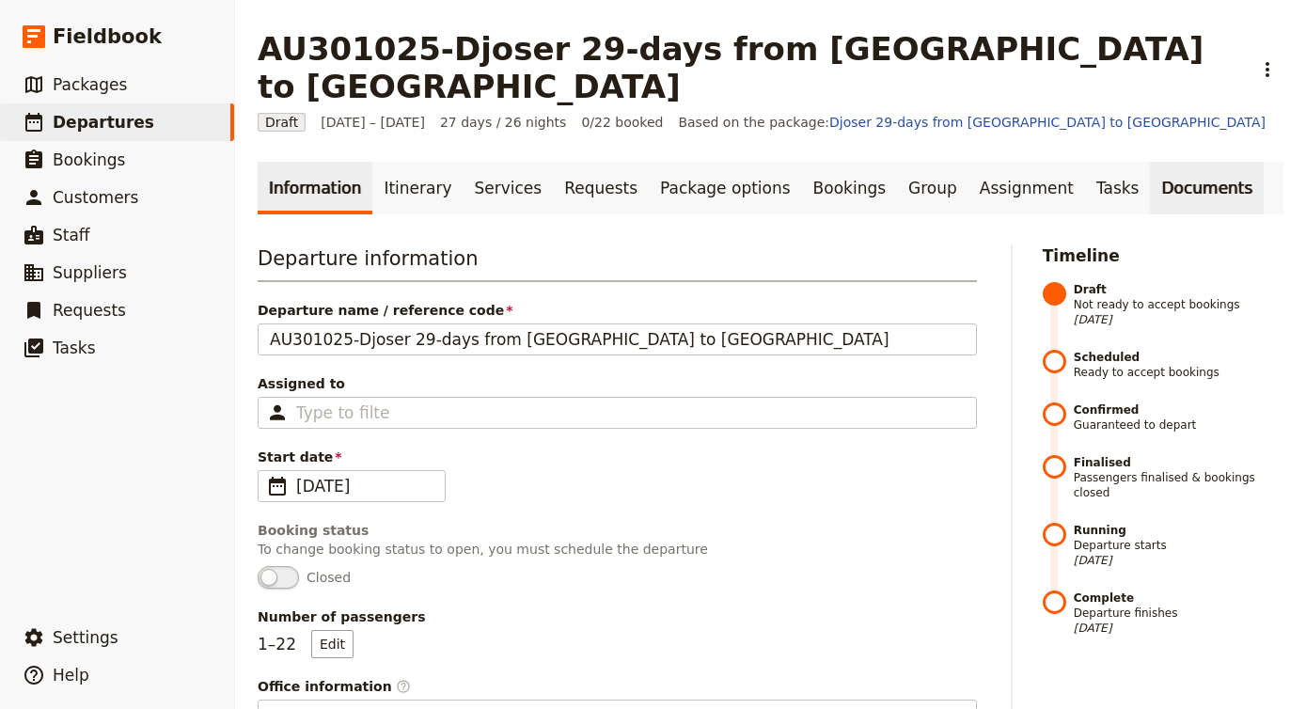
click at [1150, 162] on link "Documents" at bounding box center [1207, 188] width 114 height 53
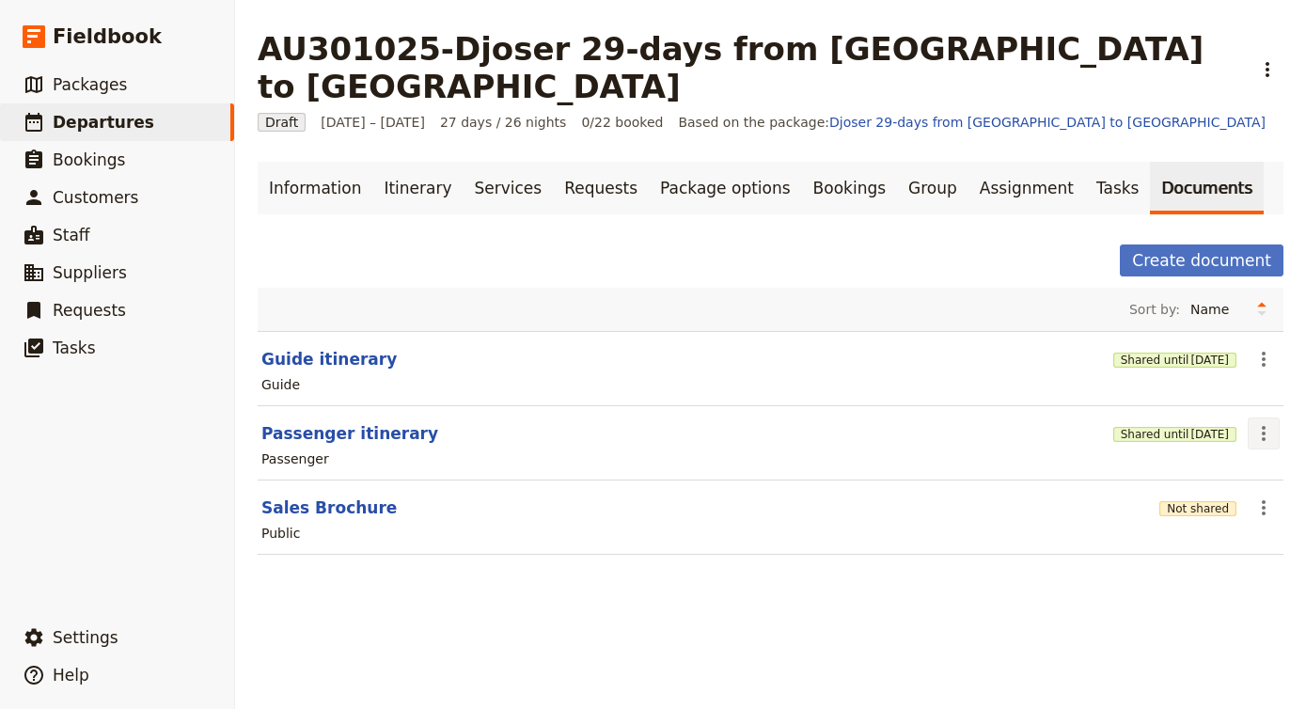
click at [1268, 422] on icon "Actions" at bounding box center [1263, 433] width 23 height 23
click at [1246, 457] on span "Edit document" at bounding box center [1201, 463] width 96 height 19
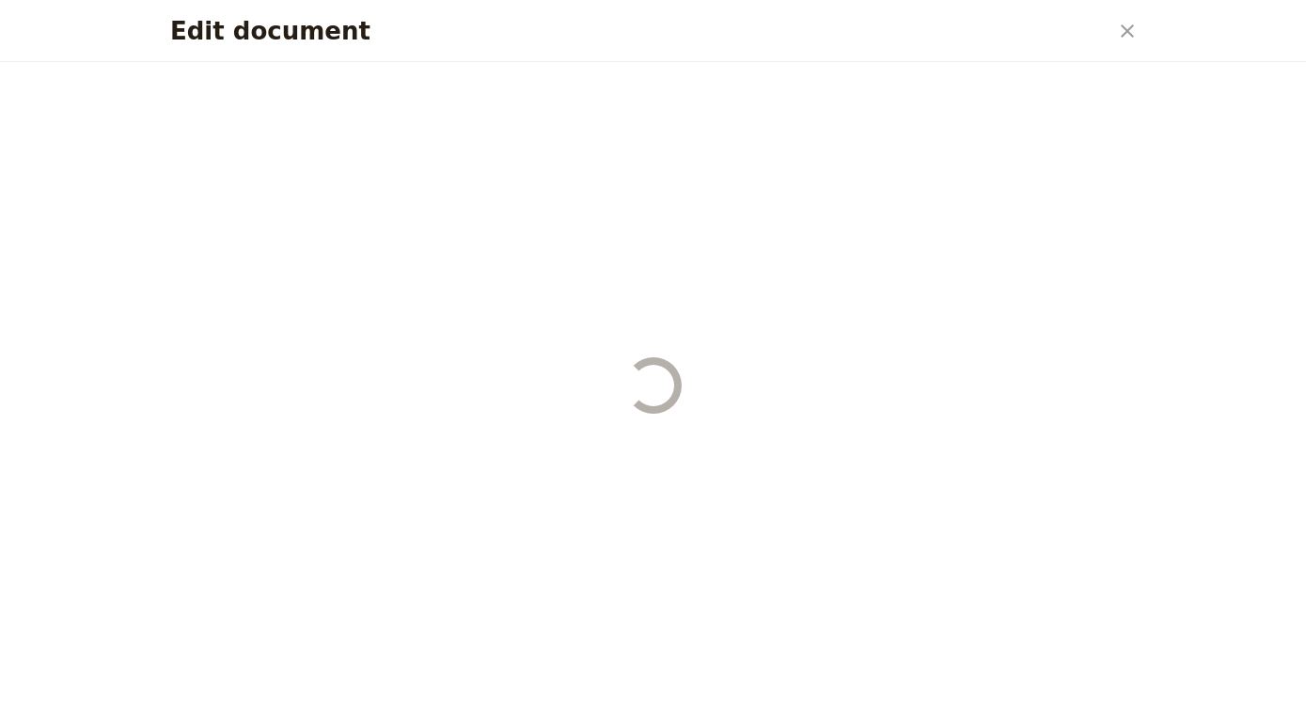
click at [1246, 457] on div "Edit document ​" at bounding box center [653, 354] width 1306 height 709
select select "PASSENGER"
select select "DEFAULT"
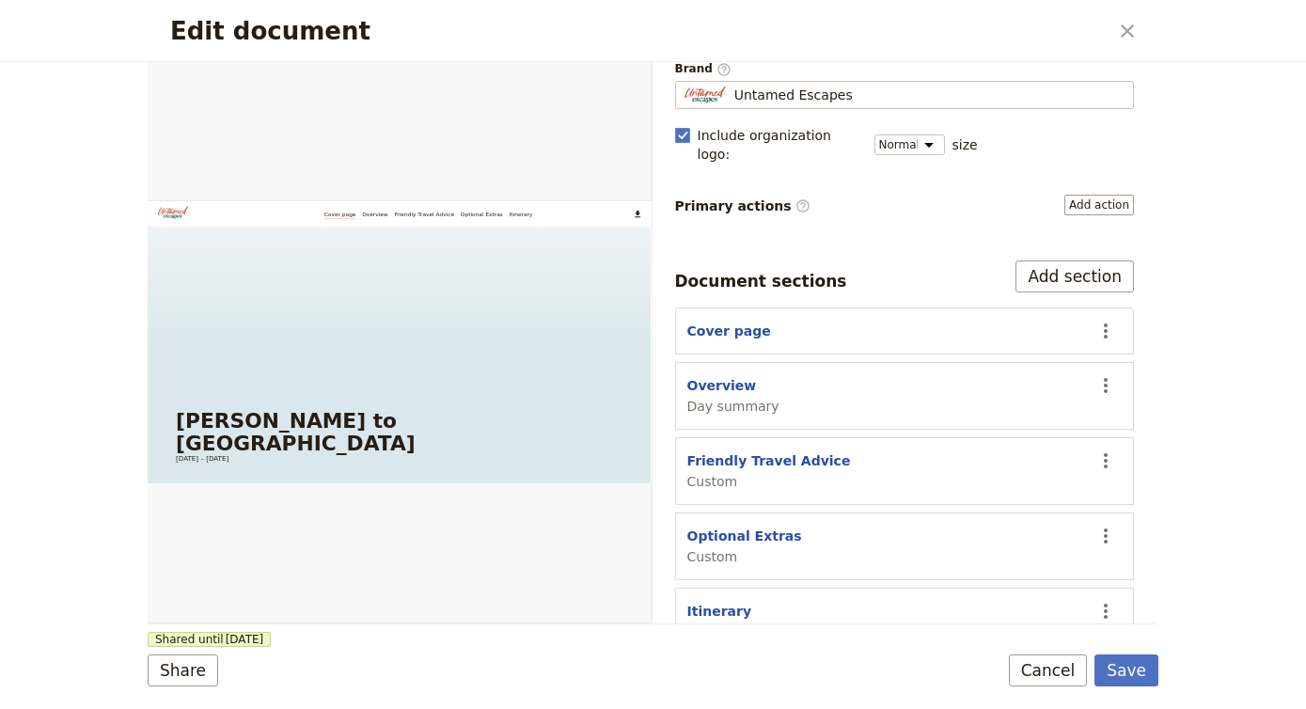
scroll to position [155, 0]
click at [1027, 377] on div "Overview Day summary" at bounding box center [885, 396] width 396 height 39
click at [763, 377] on div "Overview Day summary" at bounding box center [733, 396] width 92 height 39
click at [1106, 375] on icon "Actions" at bounding box center [1105, 386] width 23 height 23
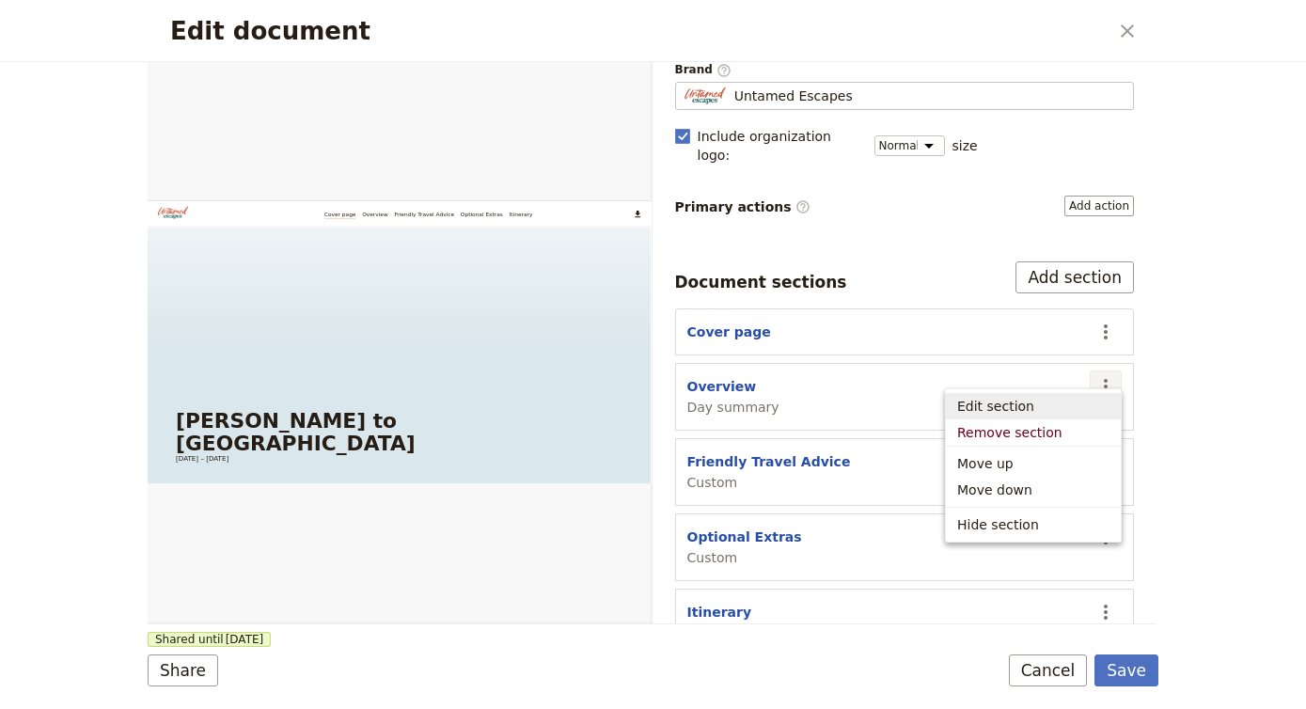
click at [1188, 302] on div "Edit document ​ Web PDF ​ Document name Passenger itinerary Preview Audience ​ …" at bounding box center [653, 354] width 1306 height 709
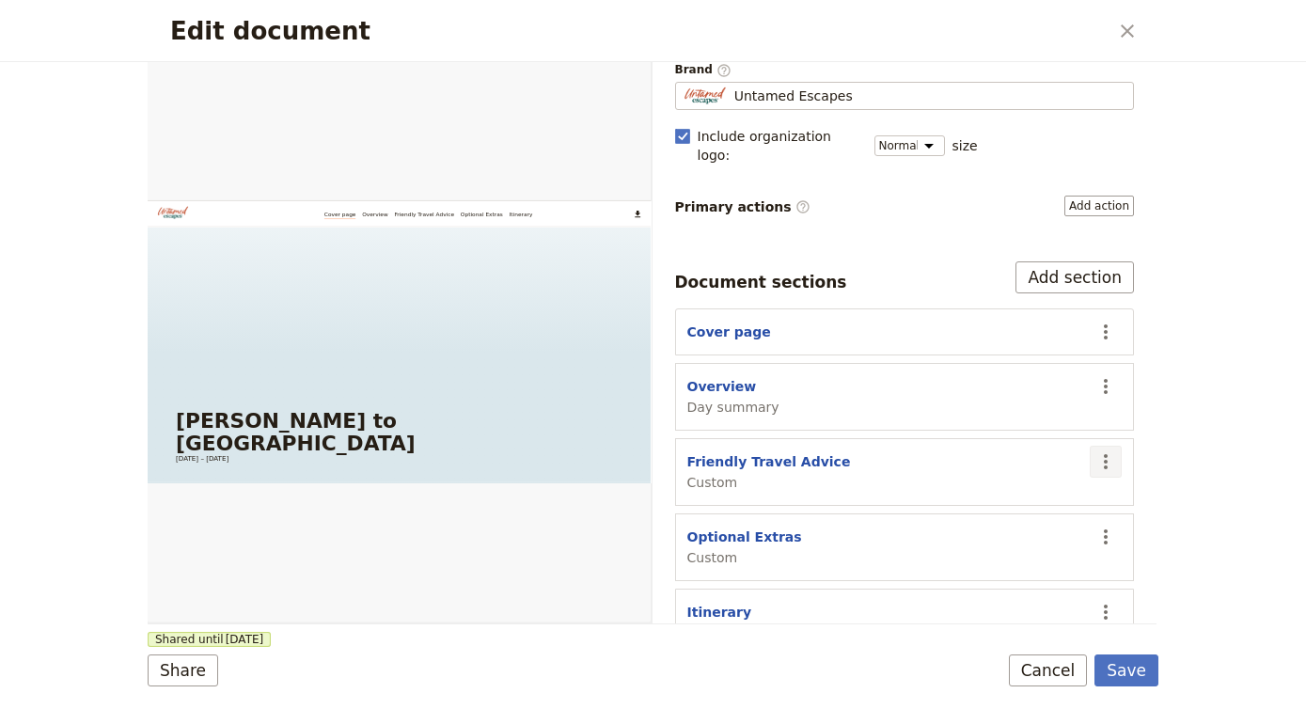
click at [1114, 450] on icon "Actions" at bounding box center [1105, 461] width 23 height 23
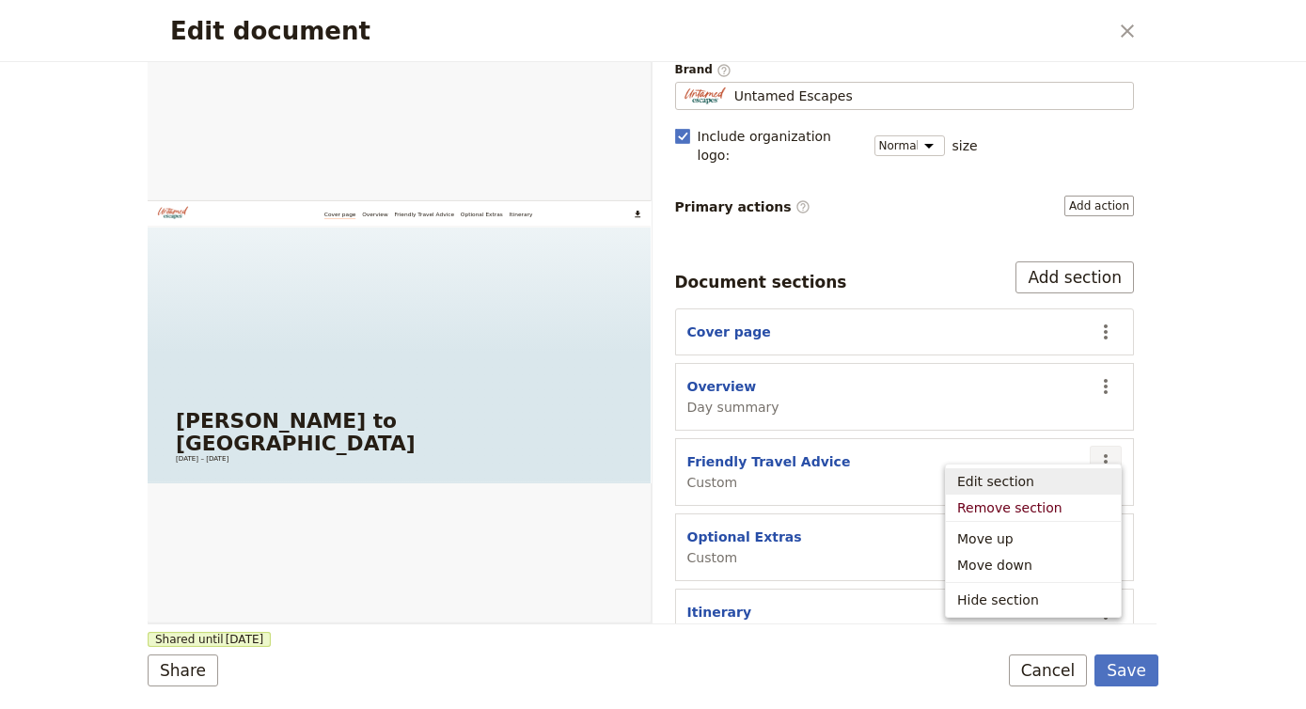
click at [1011, 485] on span "Edit section" at bounding box center [995, 481] width 77 height 19
select select "CUSTOM"
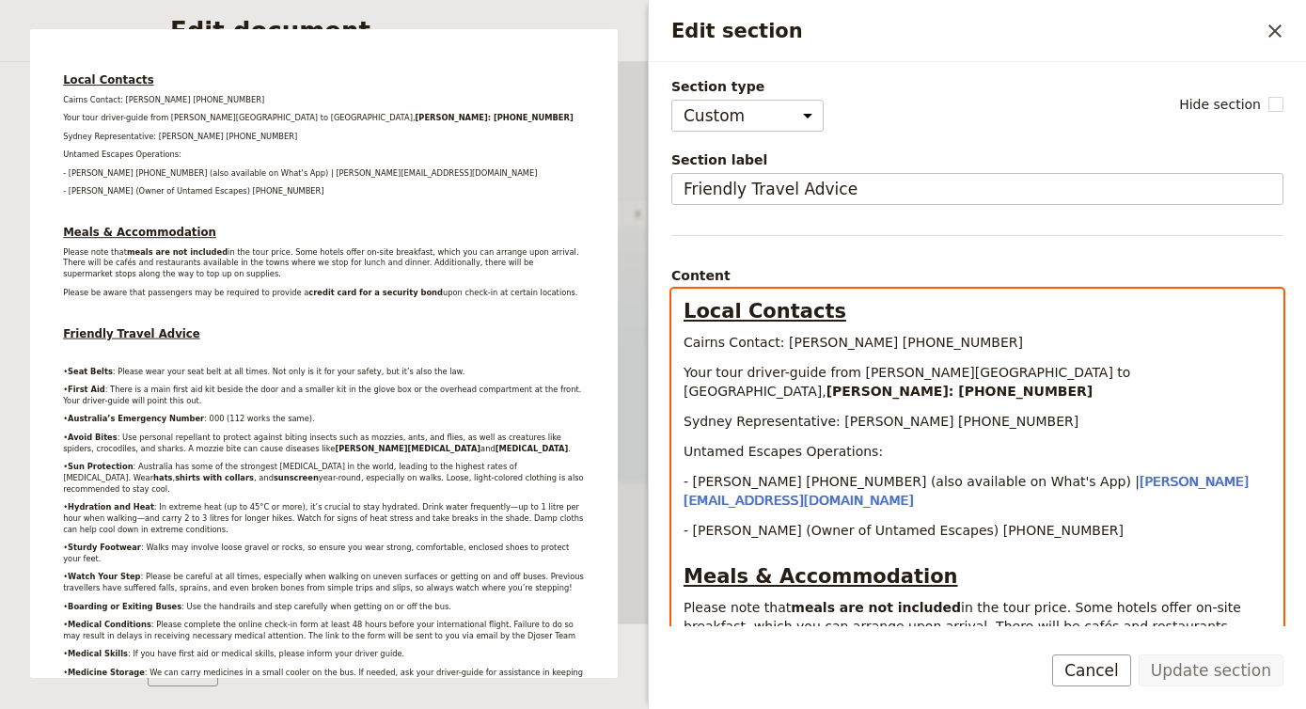
drag, startPoint x: 1079, startPoint y: 372, endPoint x: 1101, endPoint y: 371, distance: 21.6
click at [1079, 383] on strong "[PERSON_NAME]: [PHONE_NUMBER]" at bounding box center [959, 390] width 267 height 15
click at [892, 374] on span "Your tour driver-guide from [PERSON_NAME][GEOGRAPHIC_DATA] to [GEOGRAPHIC_DATA]," at bounding box center [908, 382] width 451 height 34
click at [1050, 412] on p "Sydney Representative: [PERSON_NAME] [PHONE_NUMBER]" at bounding box center [976, 421] width 587 height 19
click at [1020, 335] on p "Cairns Contact: [PERSON_NAME] [PHONE_NUMBER]" at bounding box center [976, 342] width 587 height 19
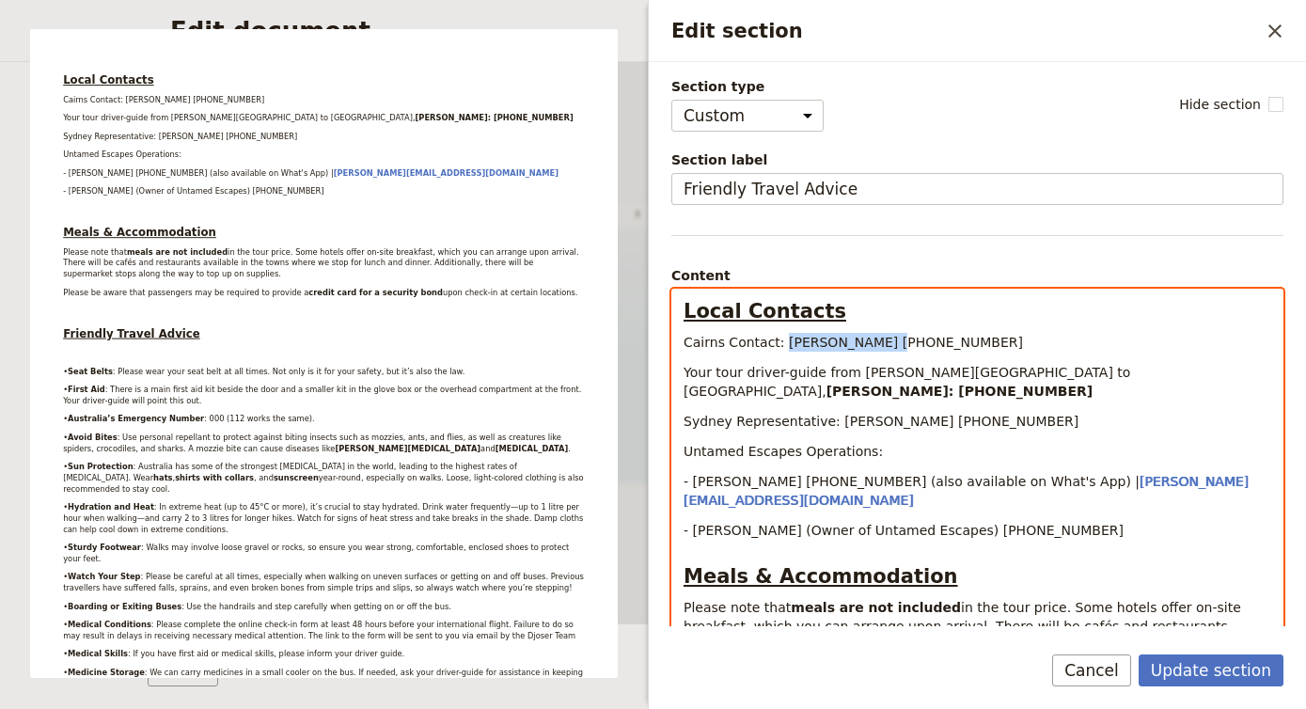
drag, startPoint x: 892, startPoint y: 342, endPoint x: 784, endPoint y: 342, distance: 108.1
click at [784, 342] on span "Cairns Contact: [PERSON_NAME] [PHONE_NUMBER]" at bounding box center [852, 342] width 339 height 15
